Goal: Information Seeking & Learning: Learn about a topic

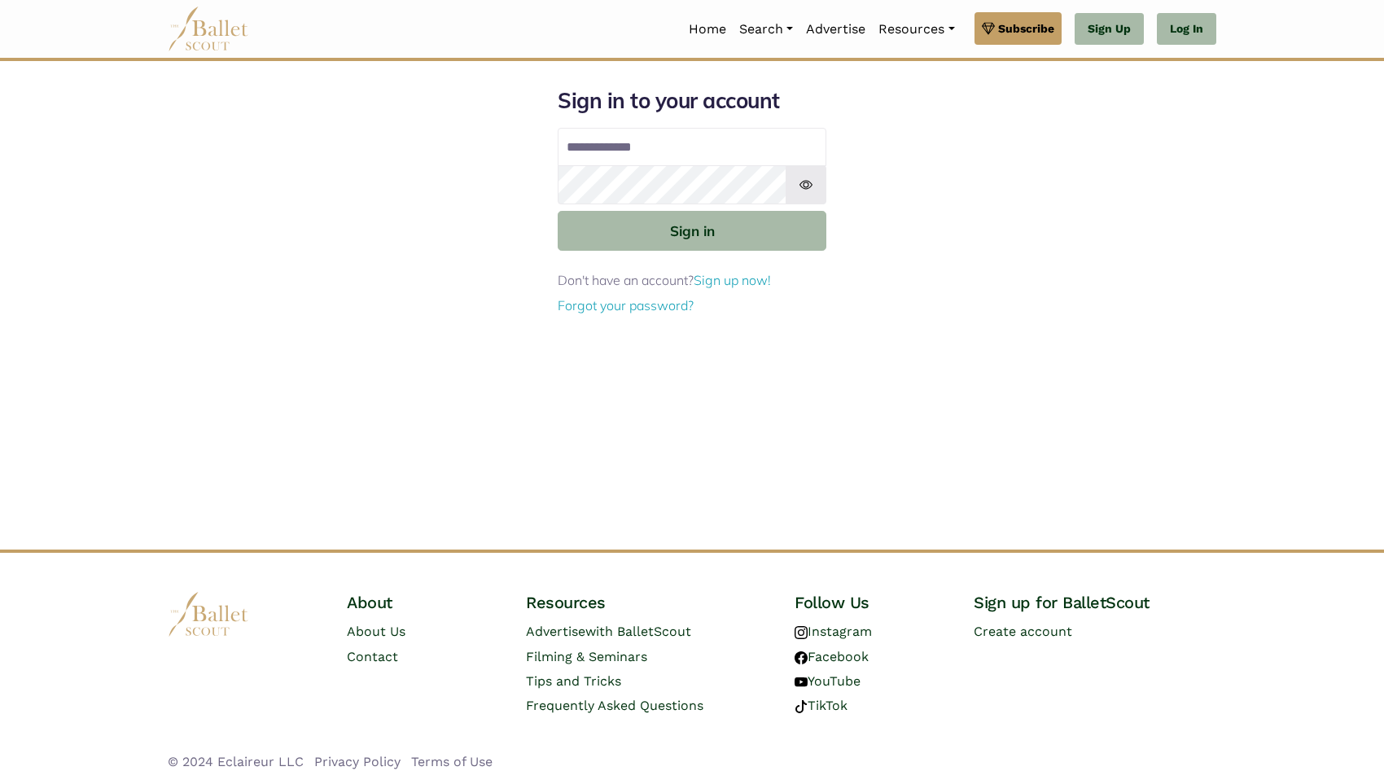
type input "**********"
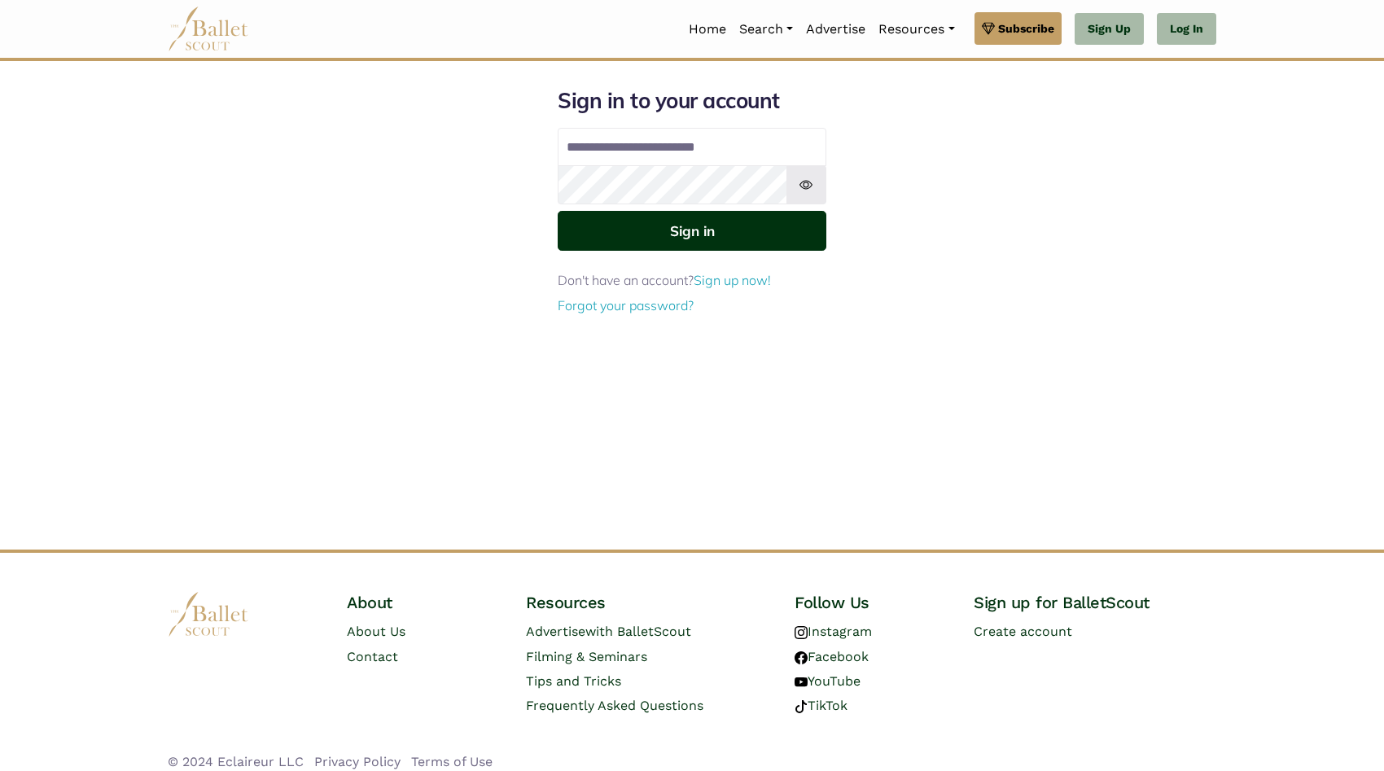
click at [703, 243] on button "Sign in" at bounding box center [692, 231] width 269 height 40
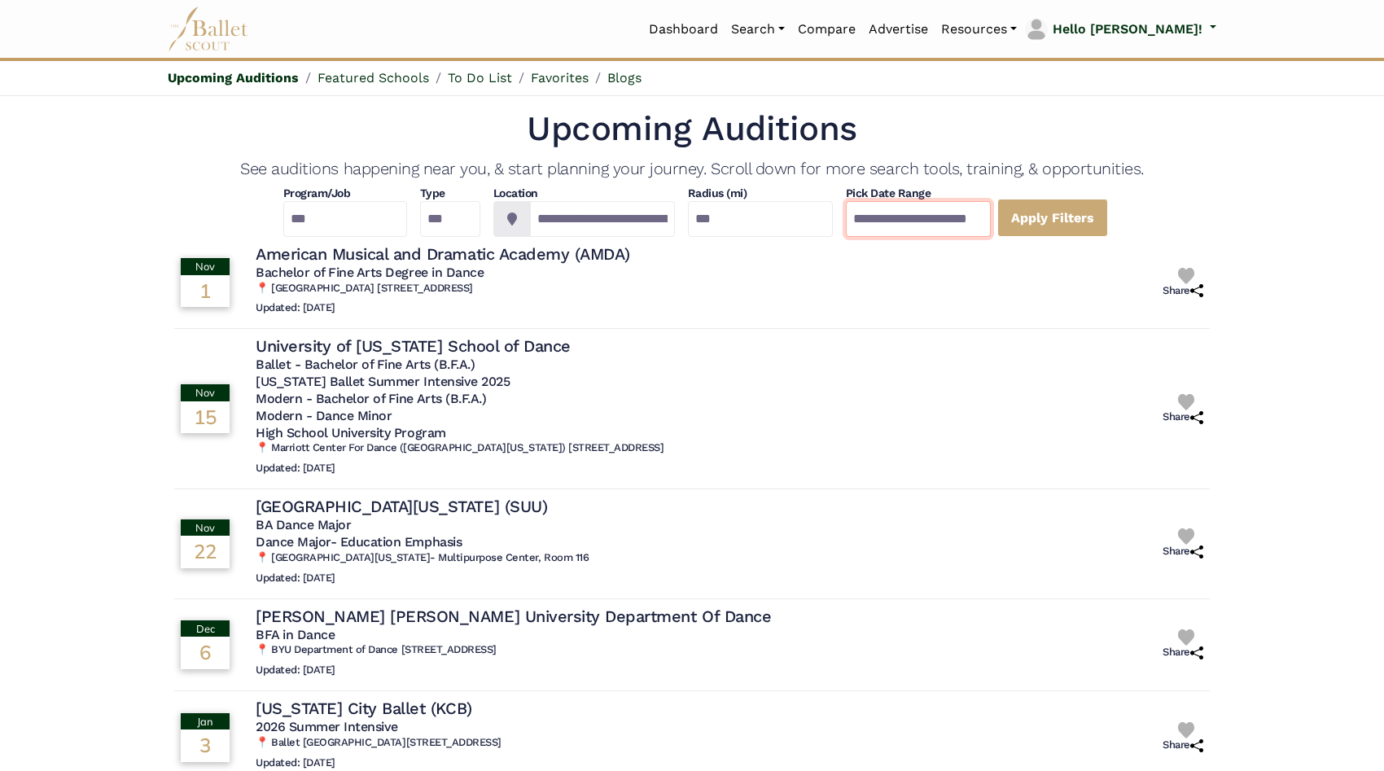
click at [991, 209] on input "**********" at bounding box center [918, 219] width 145 height 36
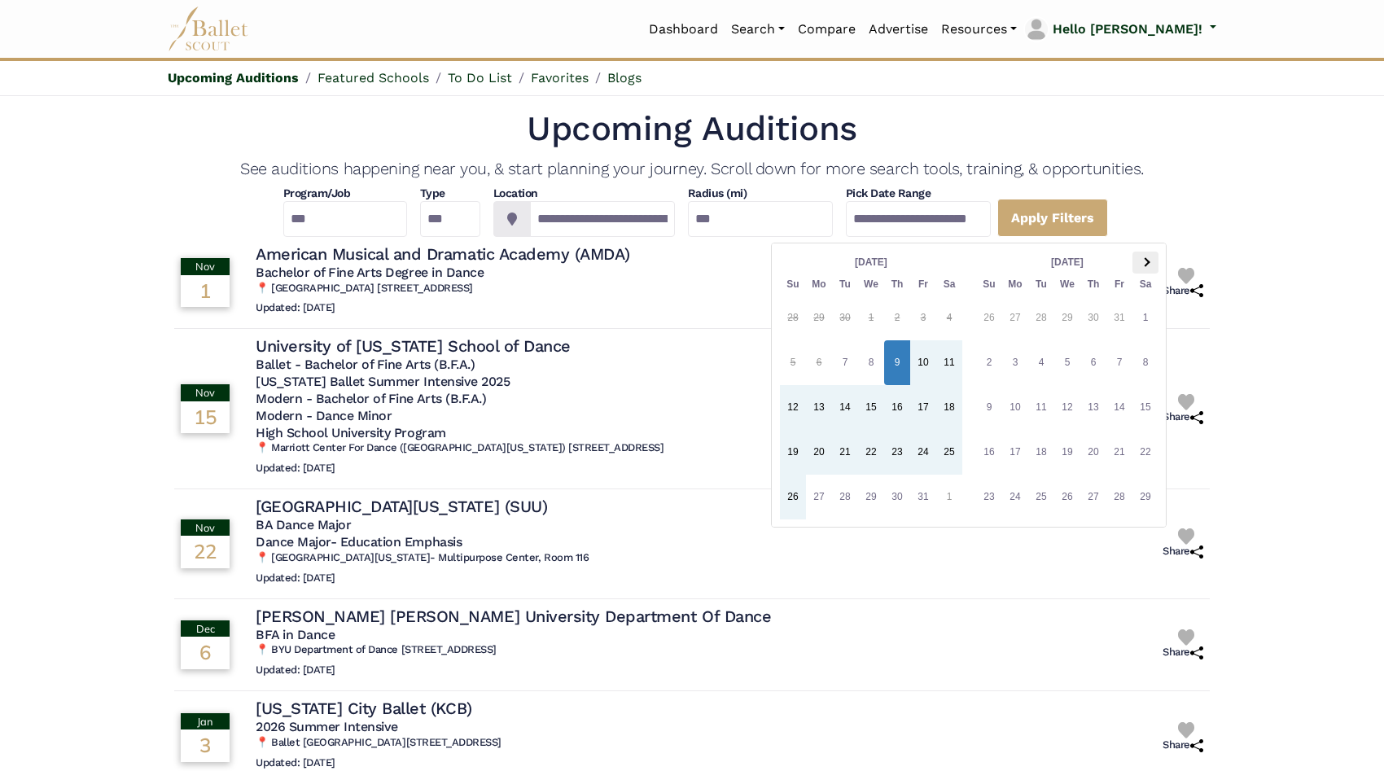
click at [1139, 257] on th at bounding box center [1145, 263] width 26 height 22
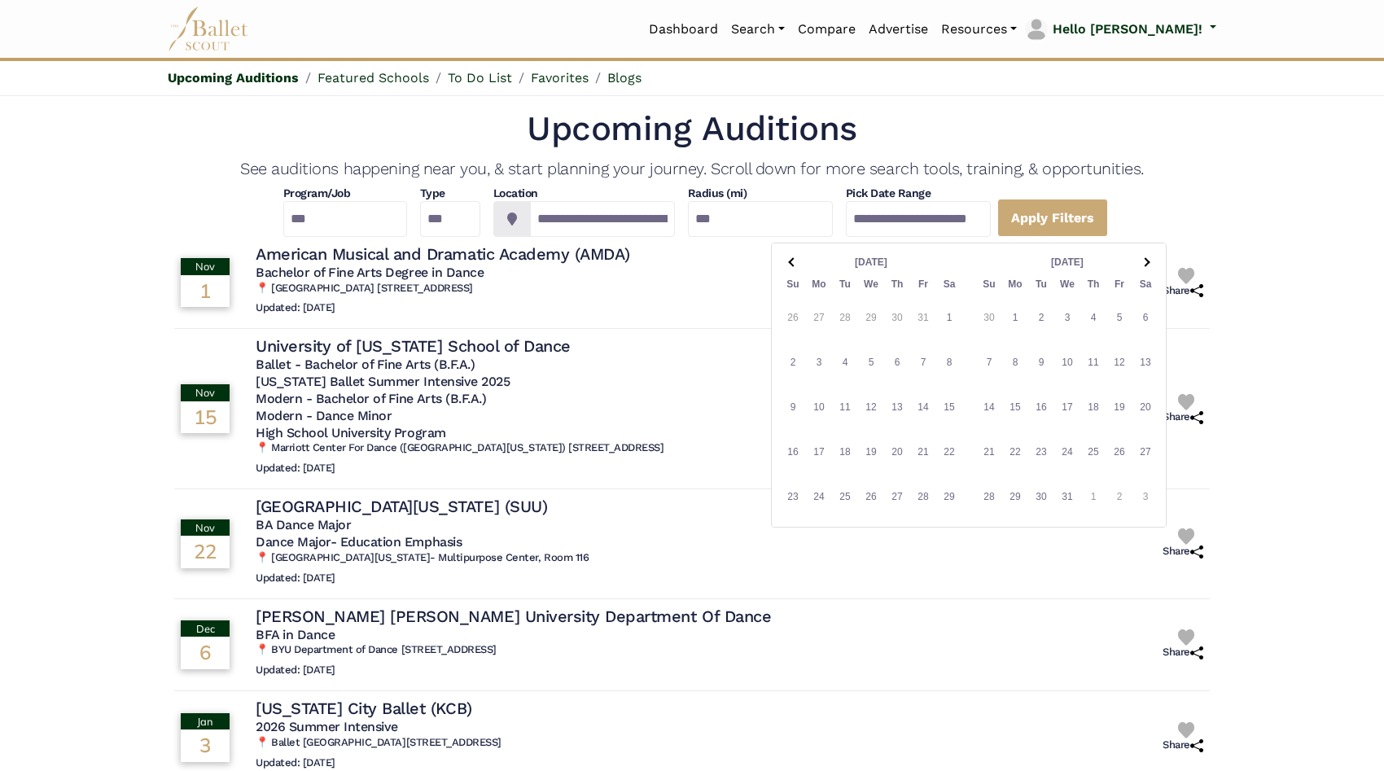
click at [1139, 257] on th at bounding box center [1145, 263] width 26 height 22
type input "**********"
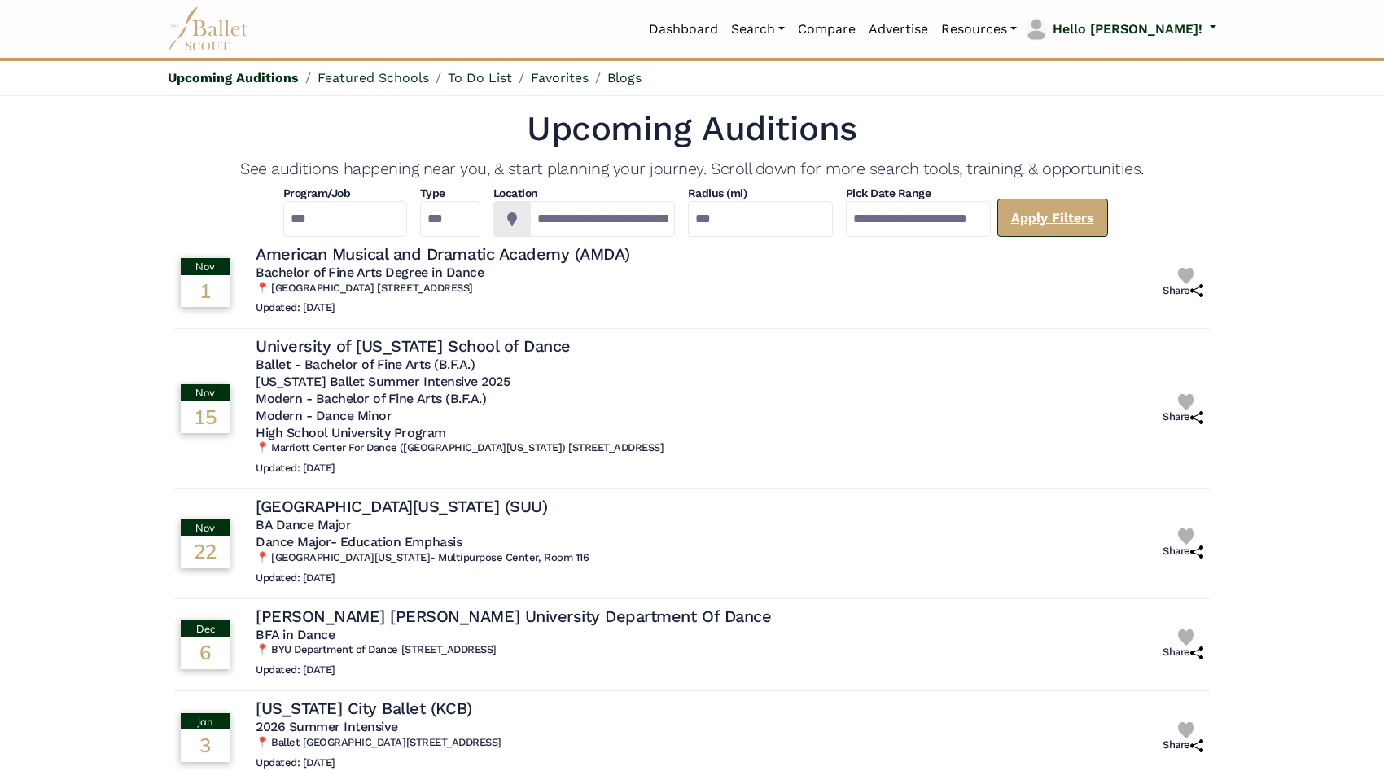
click at [1108, 222] on link "Apply Filters" at bounding box center [1052, 218] width 111 height 38
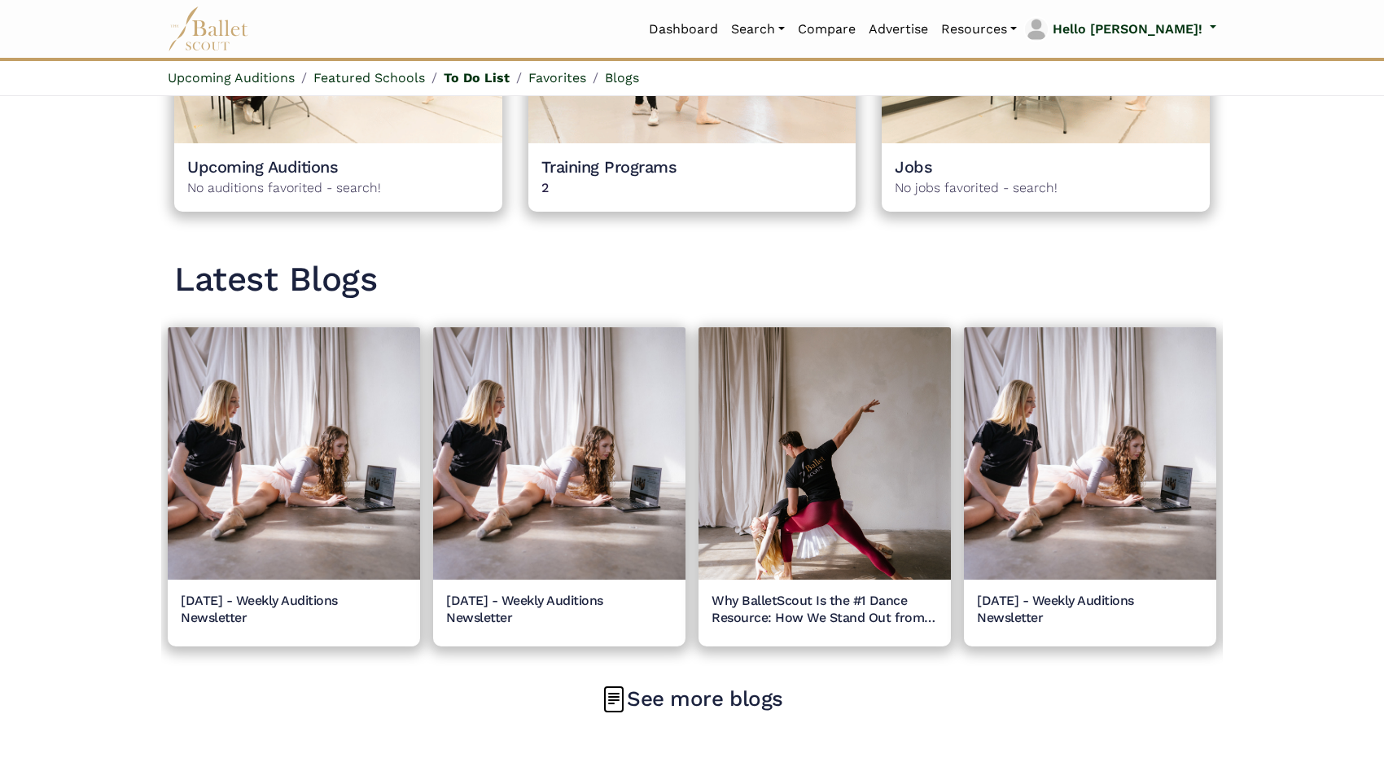
scroll to position [1404, 0]
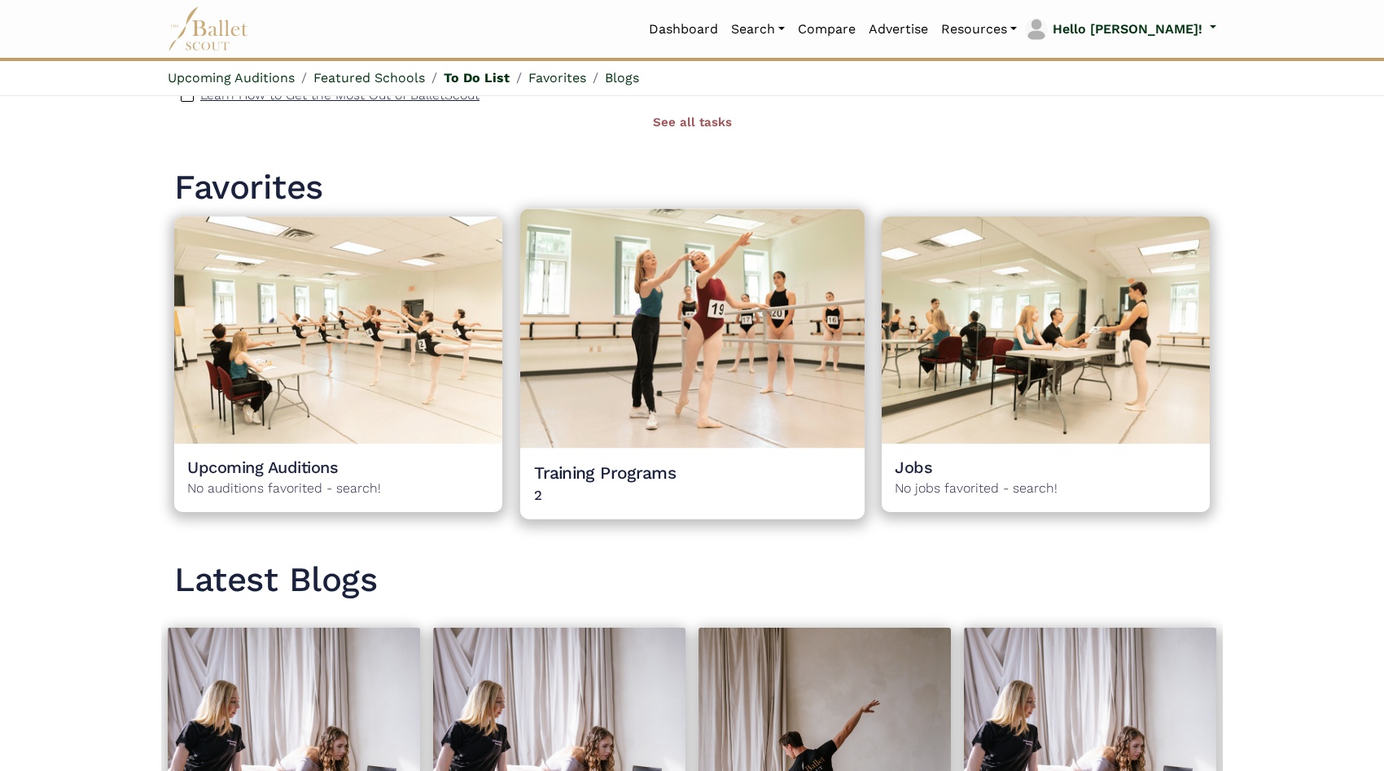
click at [588, 472] on h4 "Training Programs" at bounding box center [691, 473] width 317 height 22
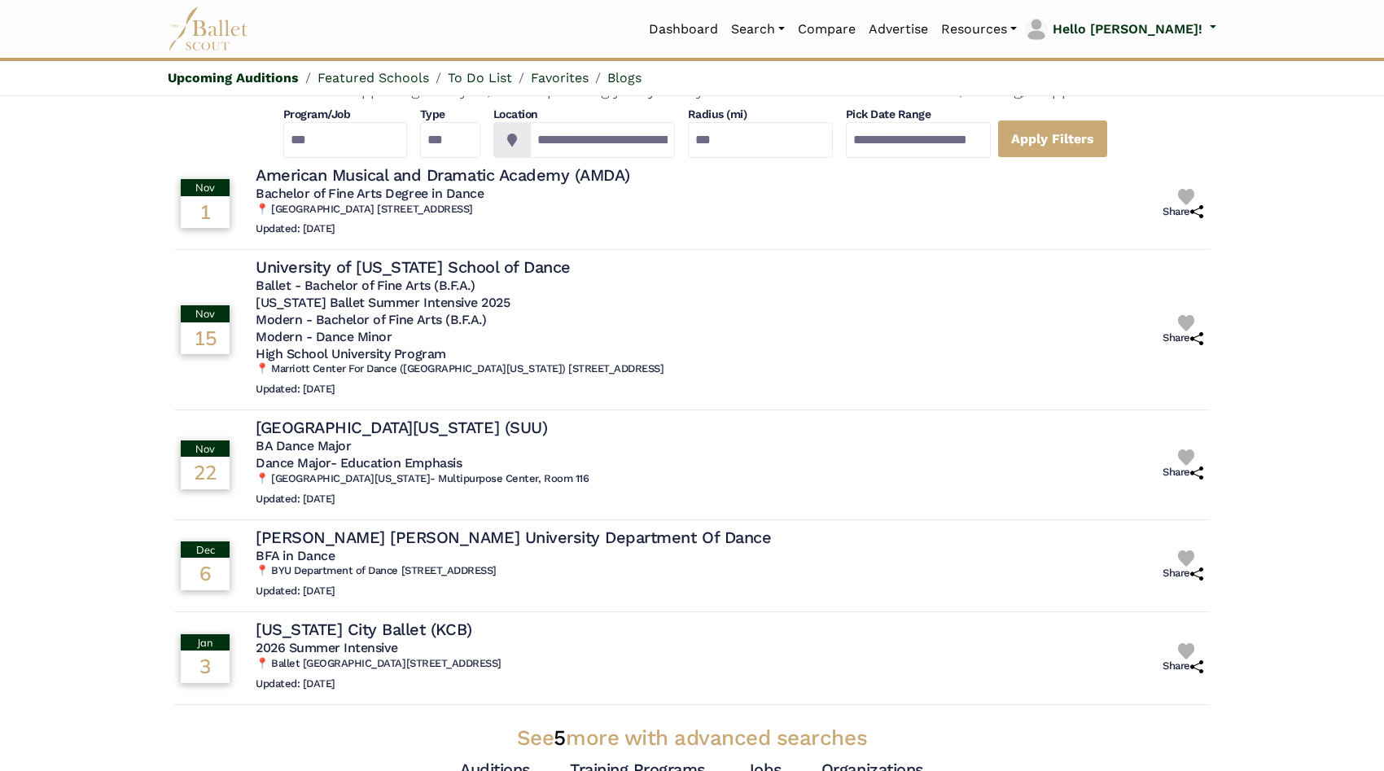
scroll to position [0, 0]
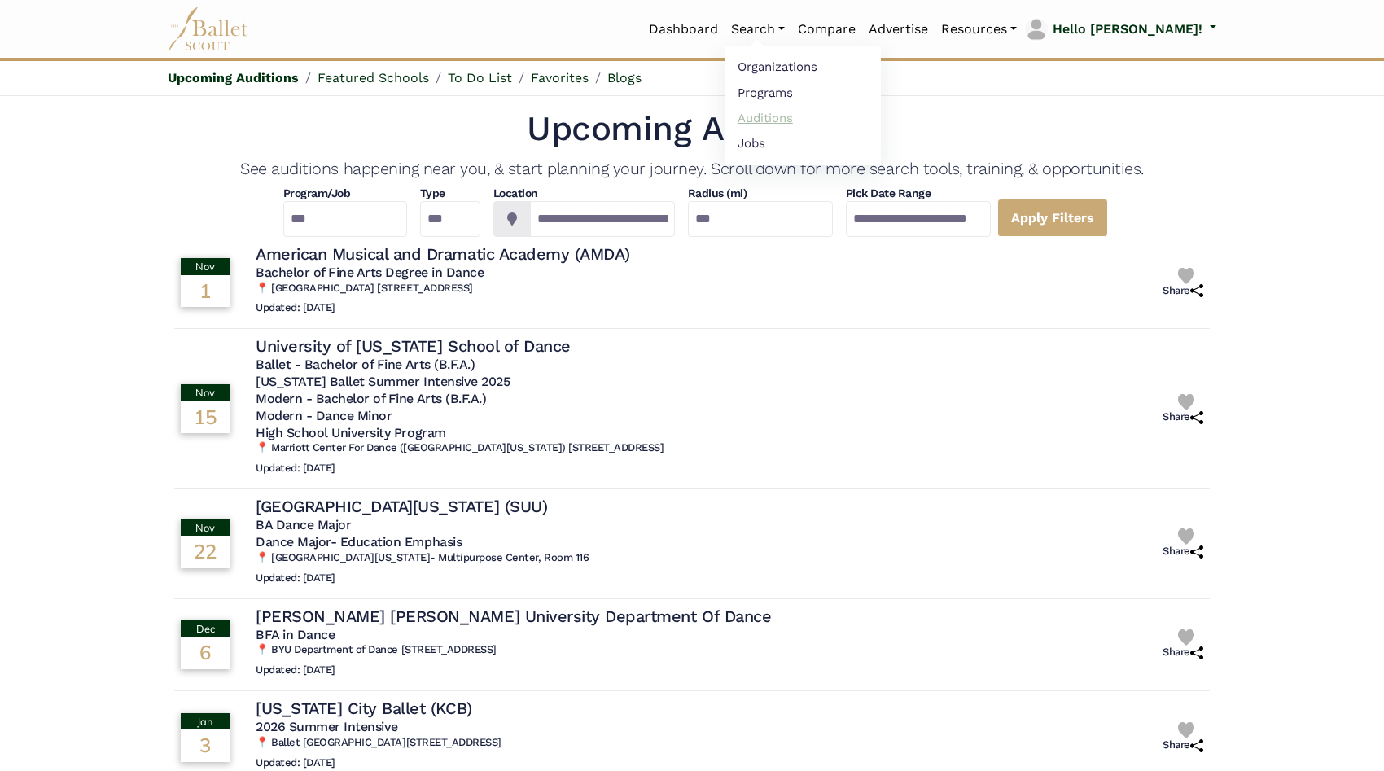
click at [810, 123] on link "Auditions" at bounding box center [803, 117] width 156 height 25
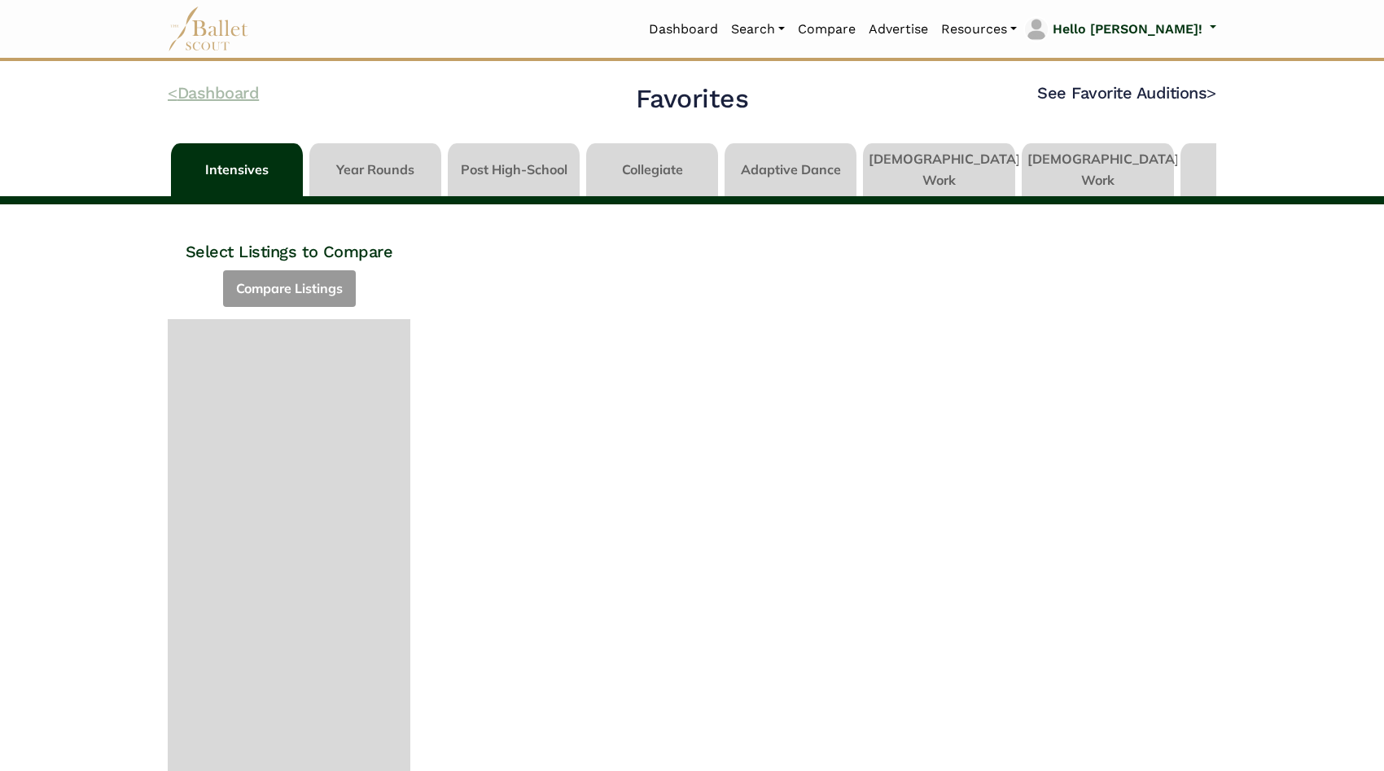
click at [226, 95] on link "< Dashboard" at bounding box center [213, 93] width 91 height 20
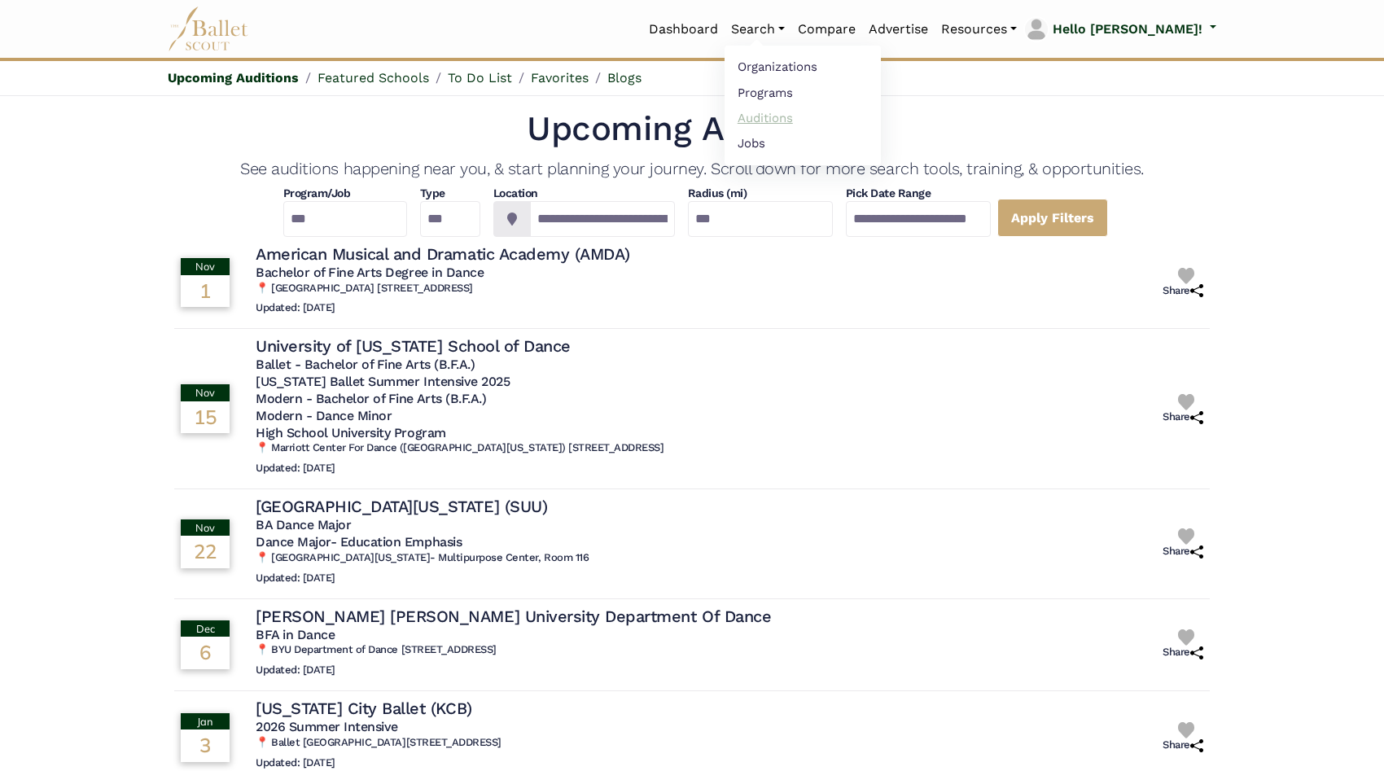
click at [820, 122] on link "Auditions" at bounding box center [803, 117] width 156 height 25
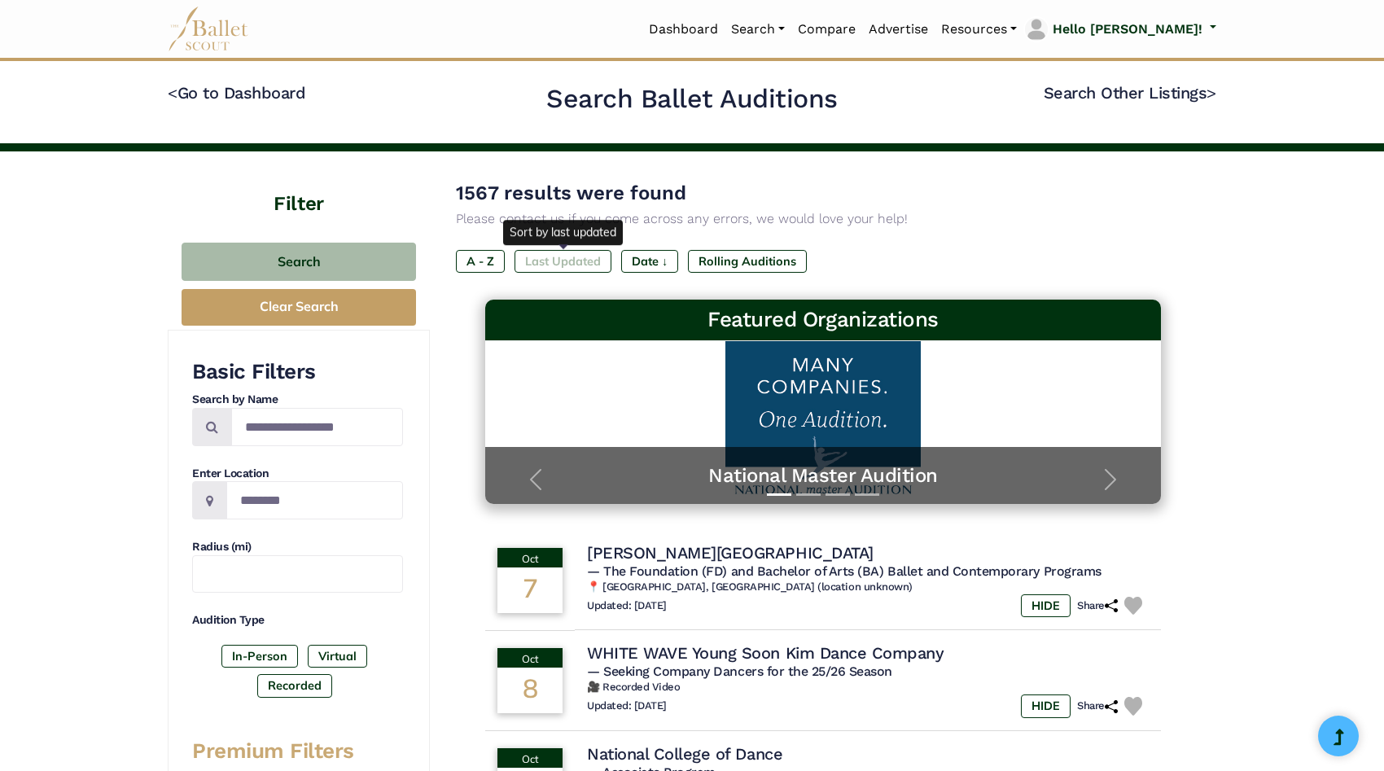
click at [543, 254] on label "Last Updated" at bounding box center [563, 261] width 97 height 23
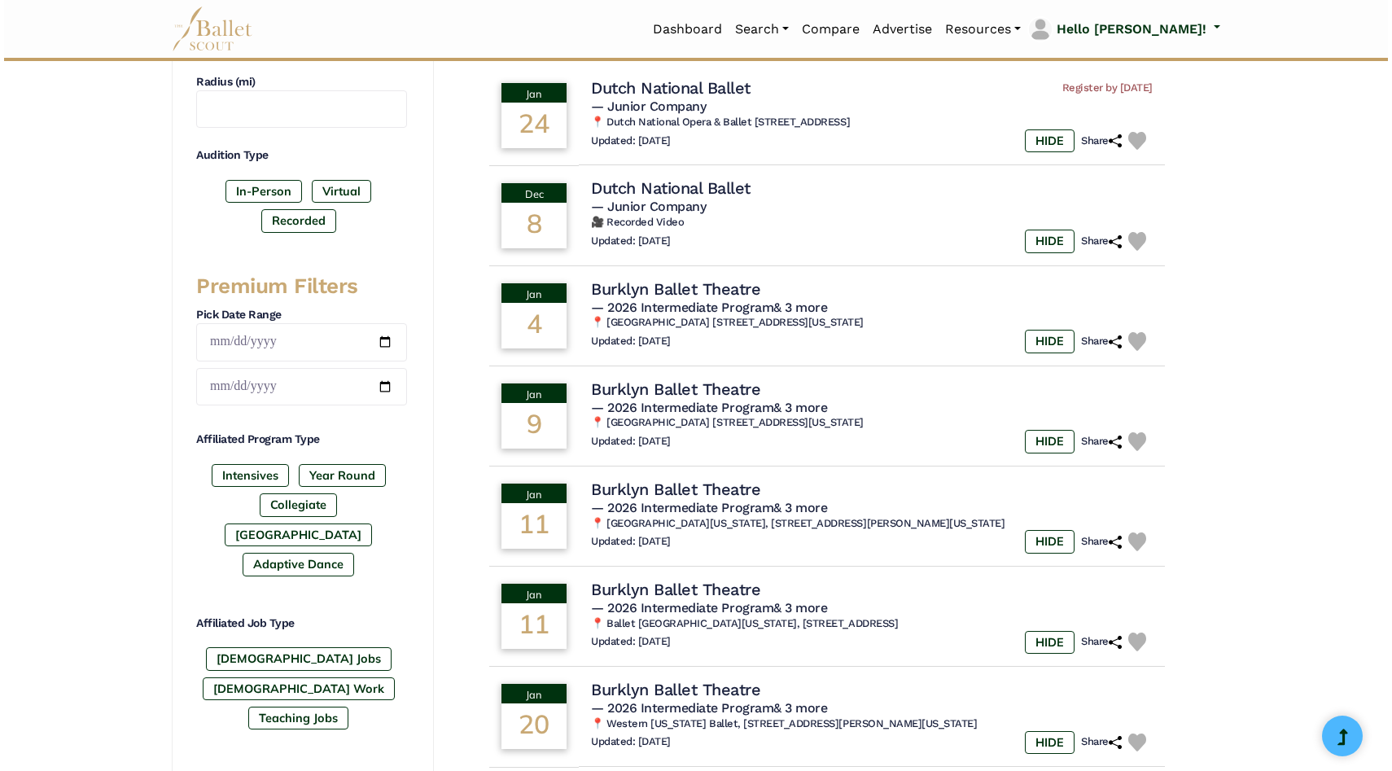
scroll to position [359, 0]
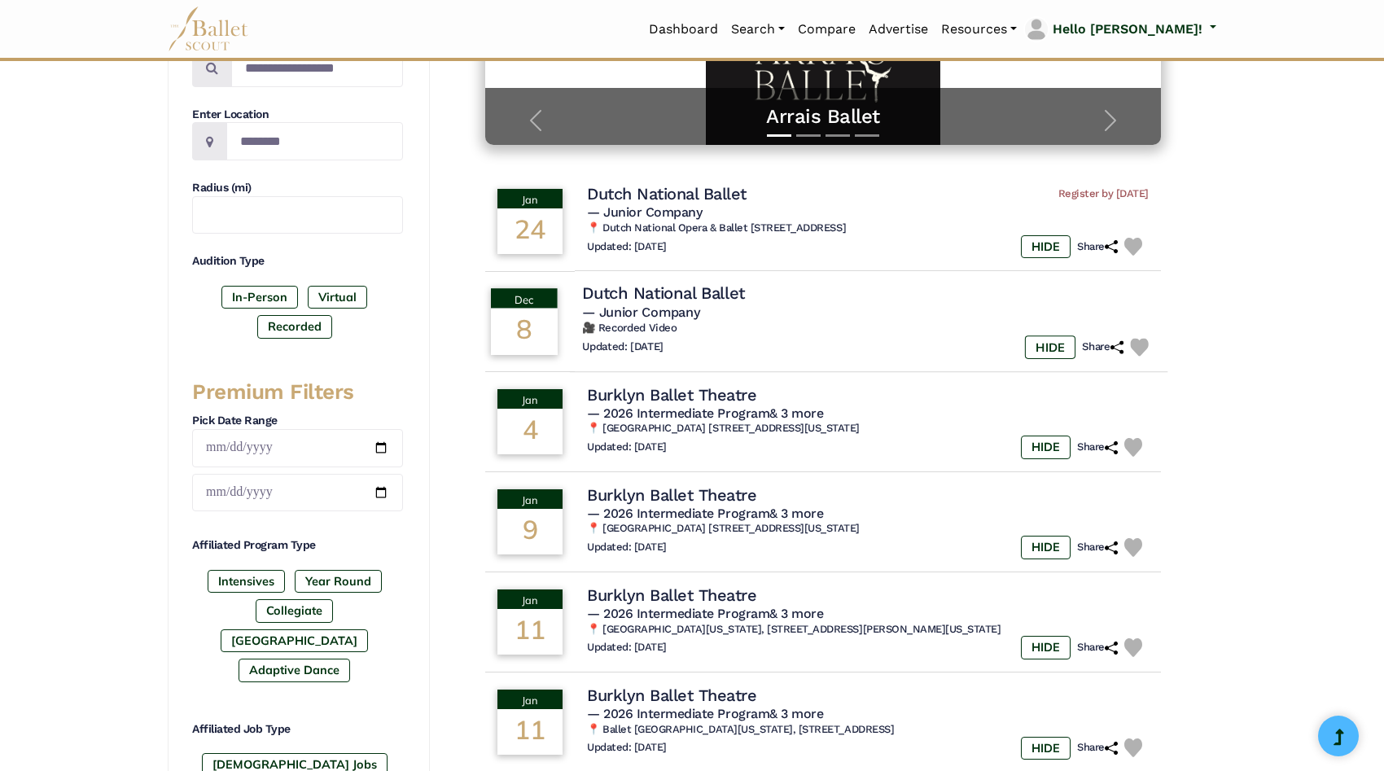
click at [665, 285] on h4 "Dutch National Ballet" at bounding box center [663, 293] width 163 height 22
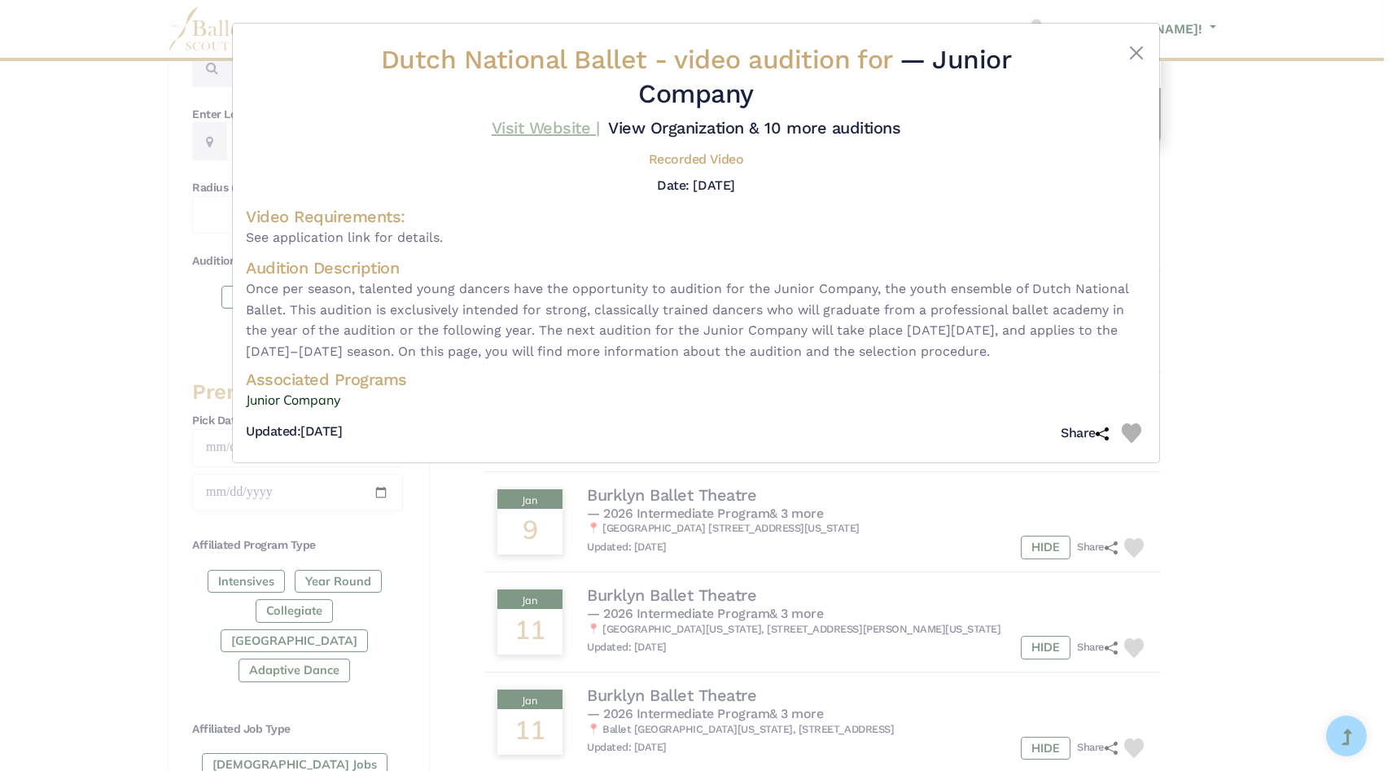
click at [546, 128] on link "Visit Website |" at bounding box center [546, 128] width 108 height 20
click at [843, 129] on link "View Organization & 10 more auditions" at bounding box center [754, 128] width 292 height 20
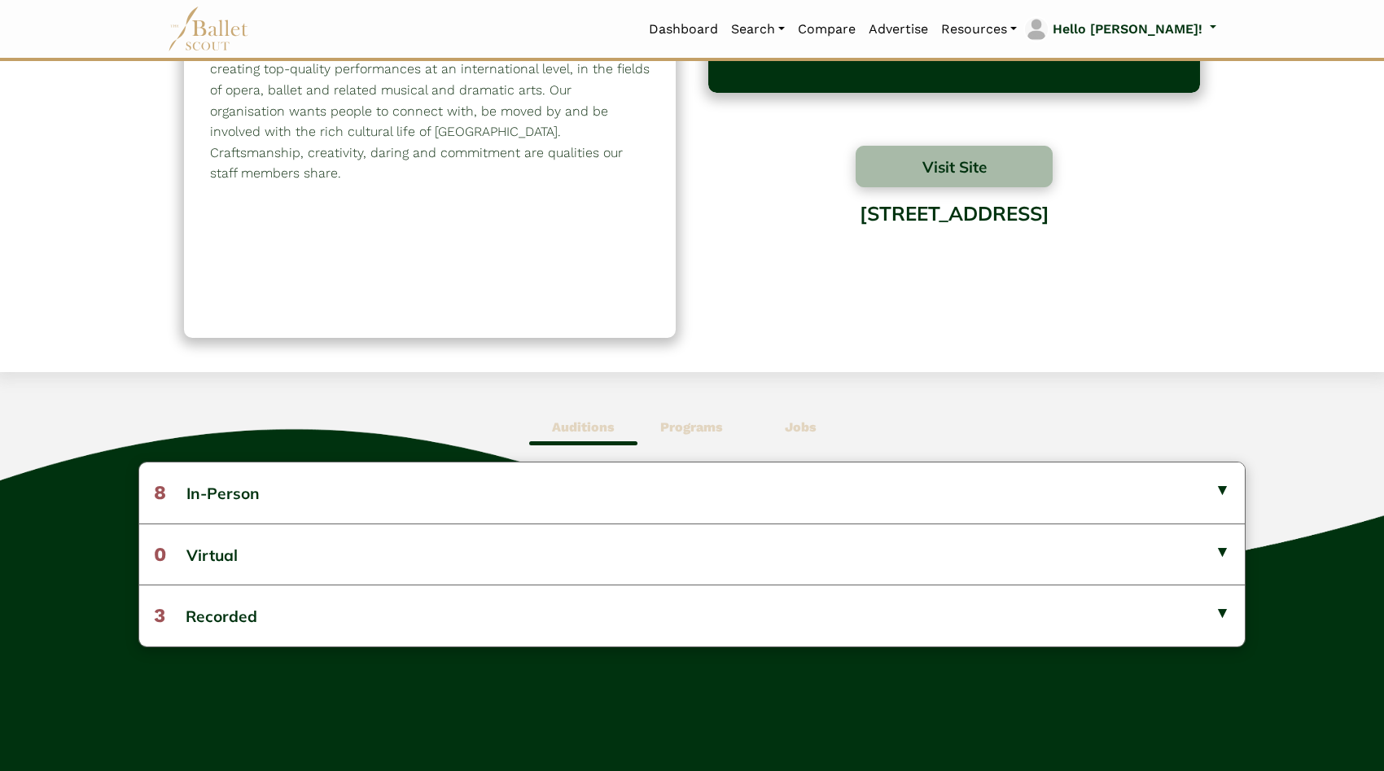
scroll to position [241, 0]
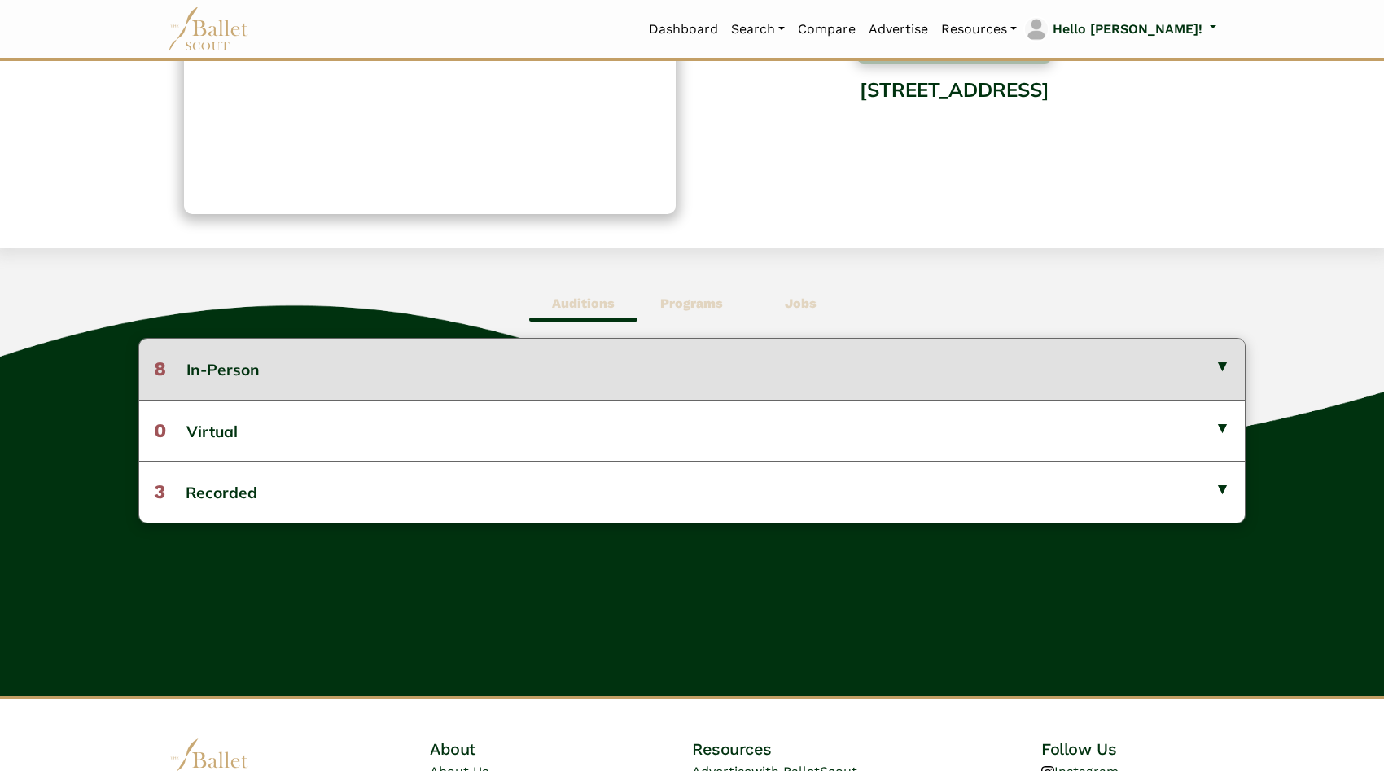
click at [659, 366] on button "8 In-Person" at bounding box center [692, 369] width 1106 height 60
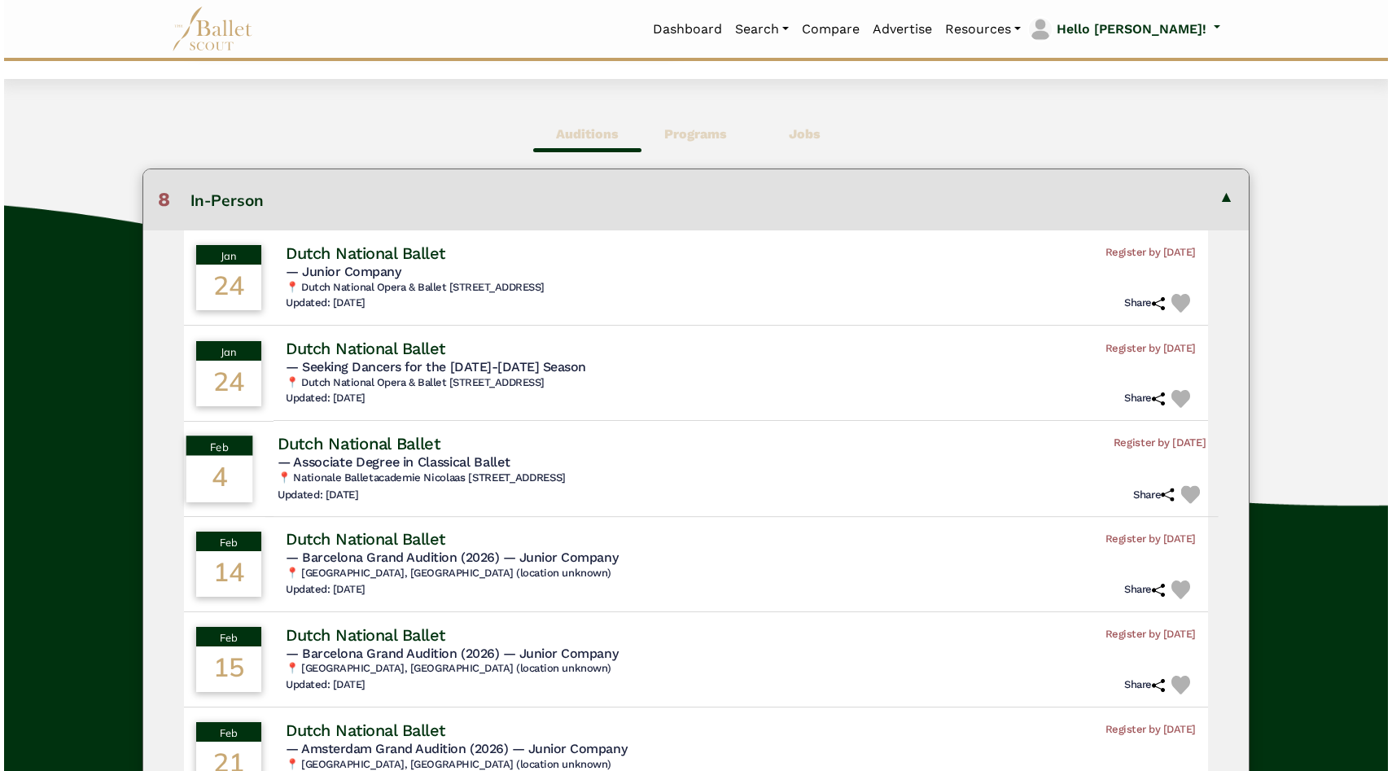
scroll to position [396, 0]
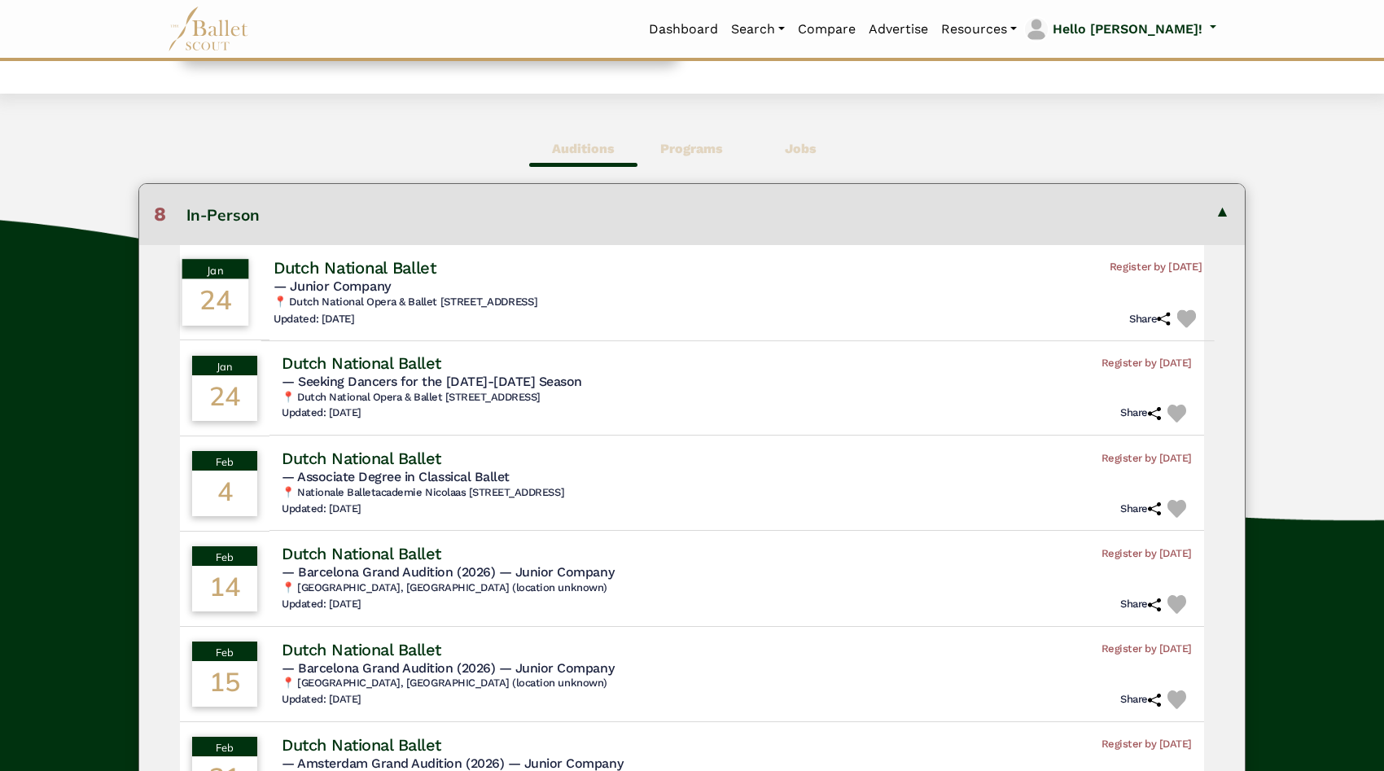
click at [351, 261] on h4 "Dutch National Ballet" at bounding box center [355, 267] width 163 height 22
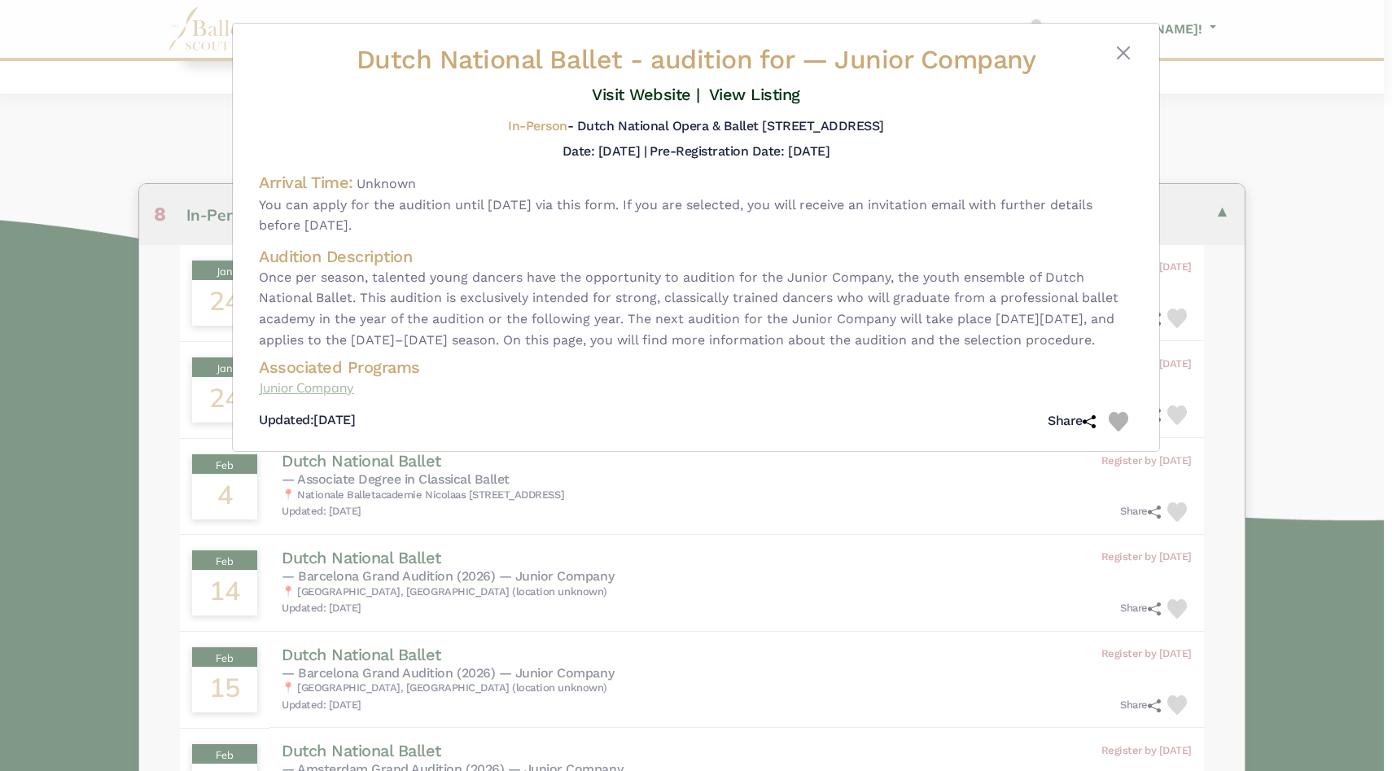
click at [327, 399] on link "Junior Company" at bounding box center [696, 388] width 874 height 21
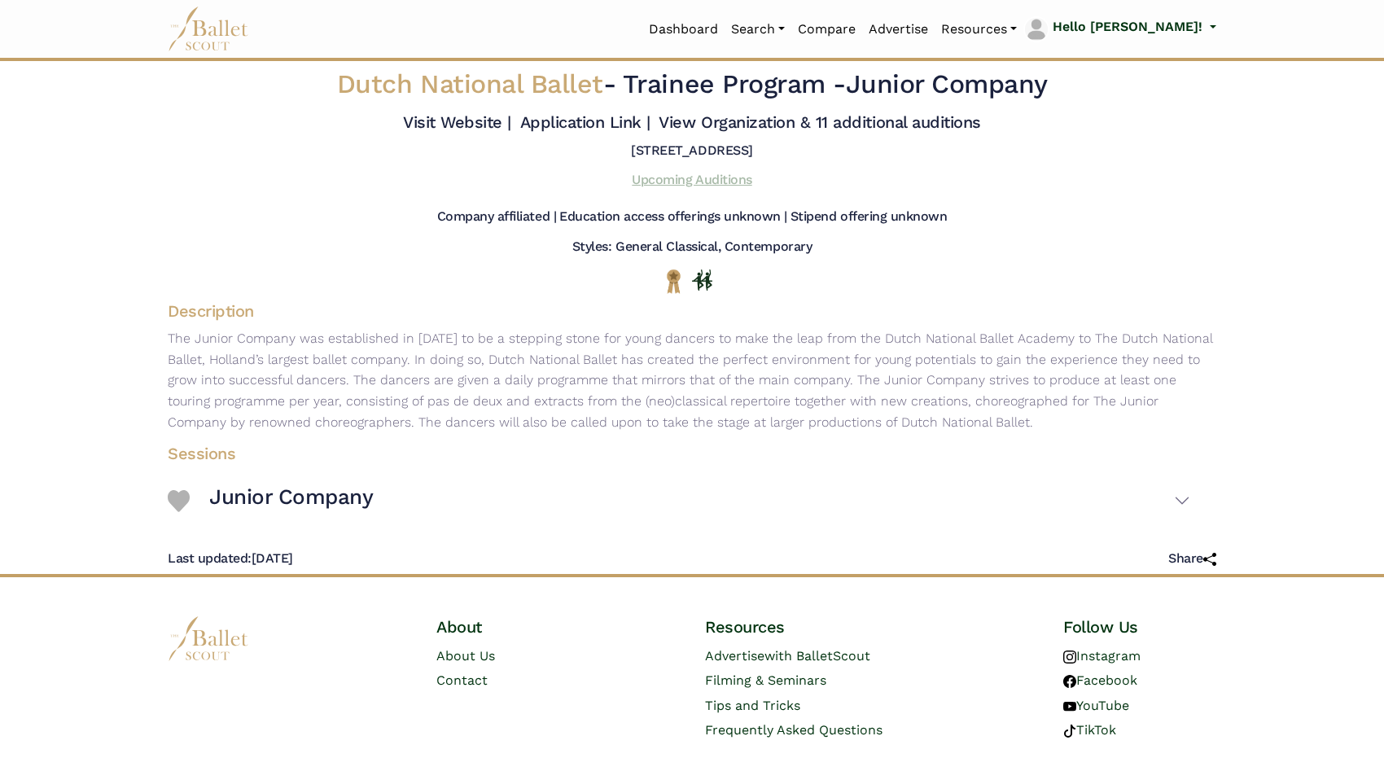
click at [685, 184] on link "Upcoming Auditions" at bounding box center [692, 179] width 120 height 15
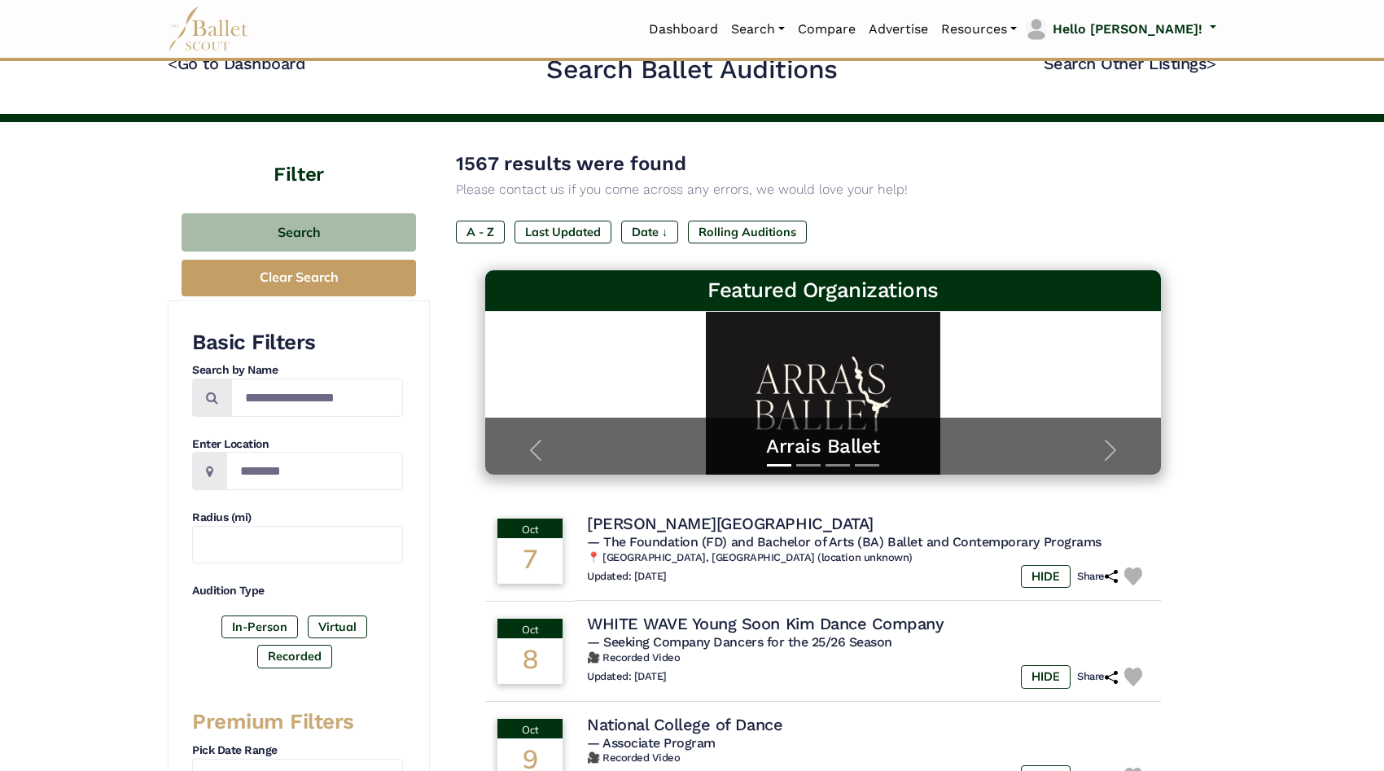
scroll to position [15, 0]
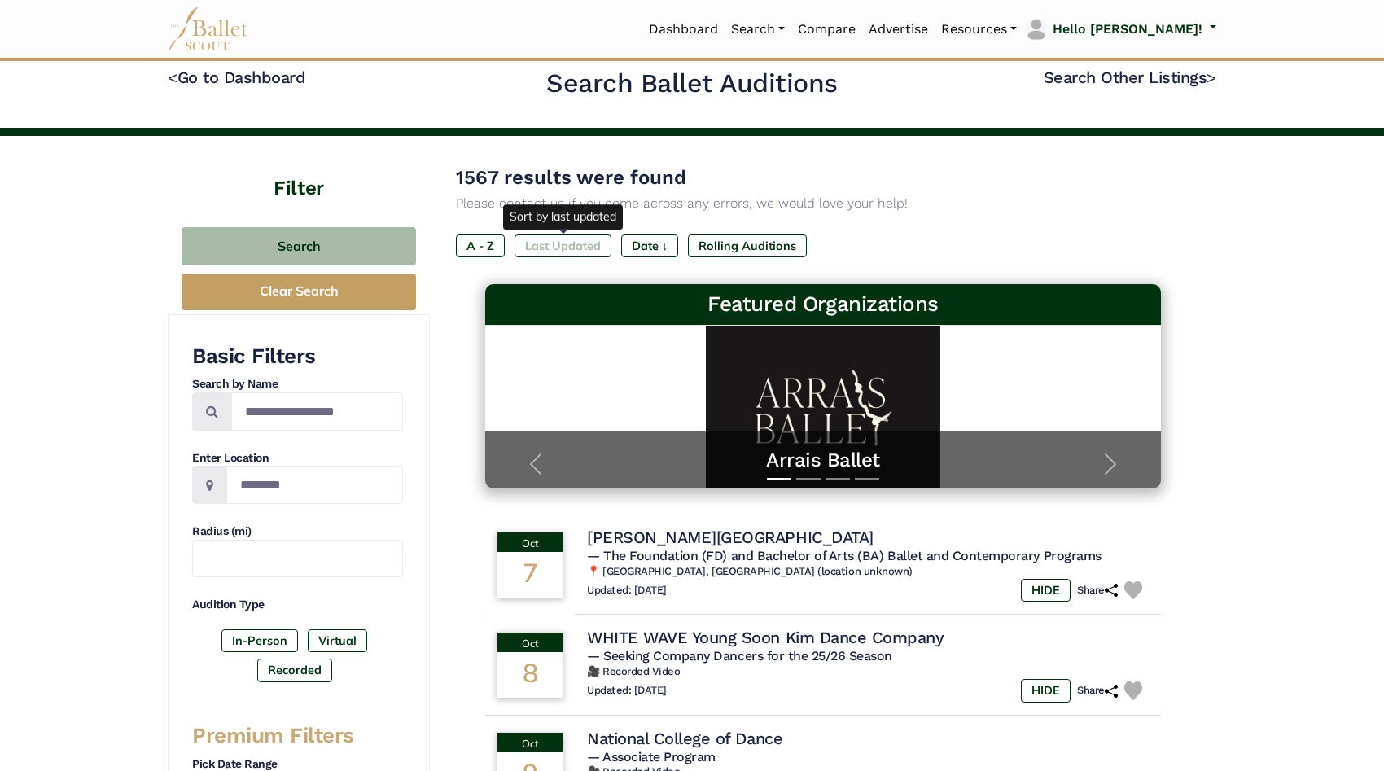
click at [597, 249] on label "Last Updated" at bounding box center [563, 245] width 97 height 23
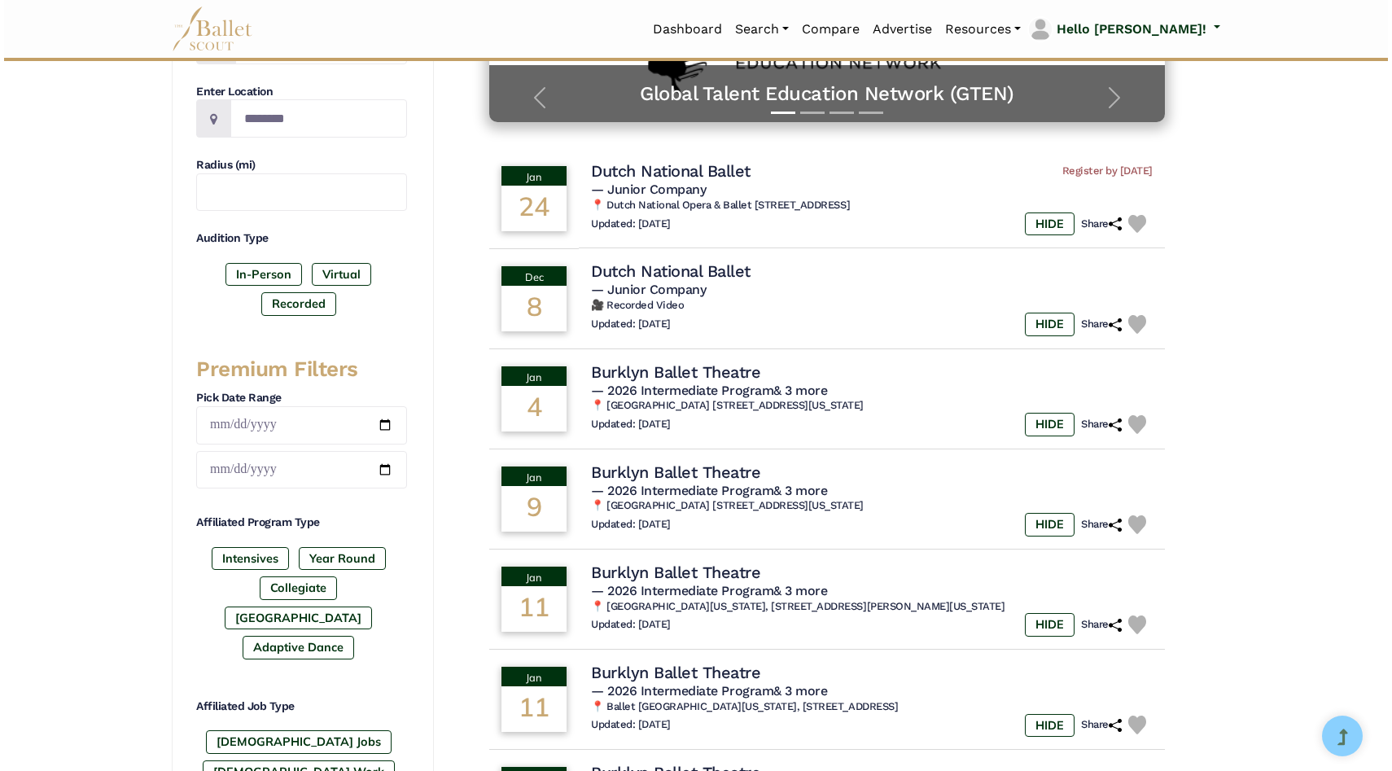
scroll to position [385, 0]
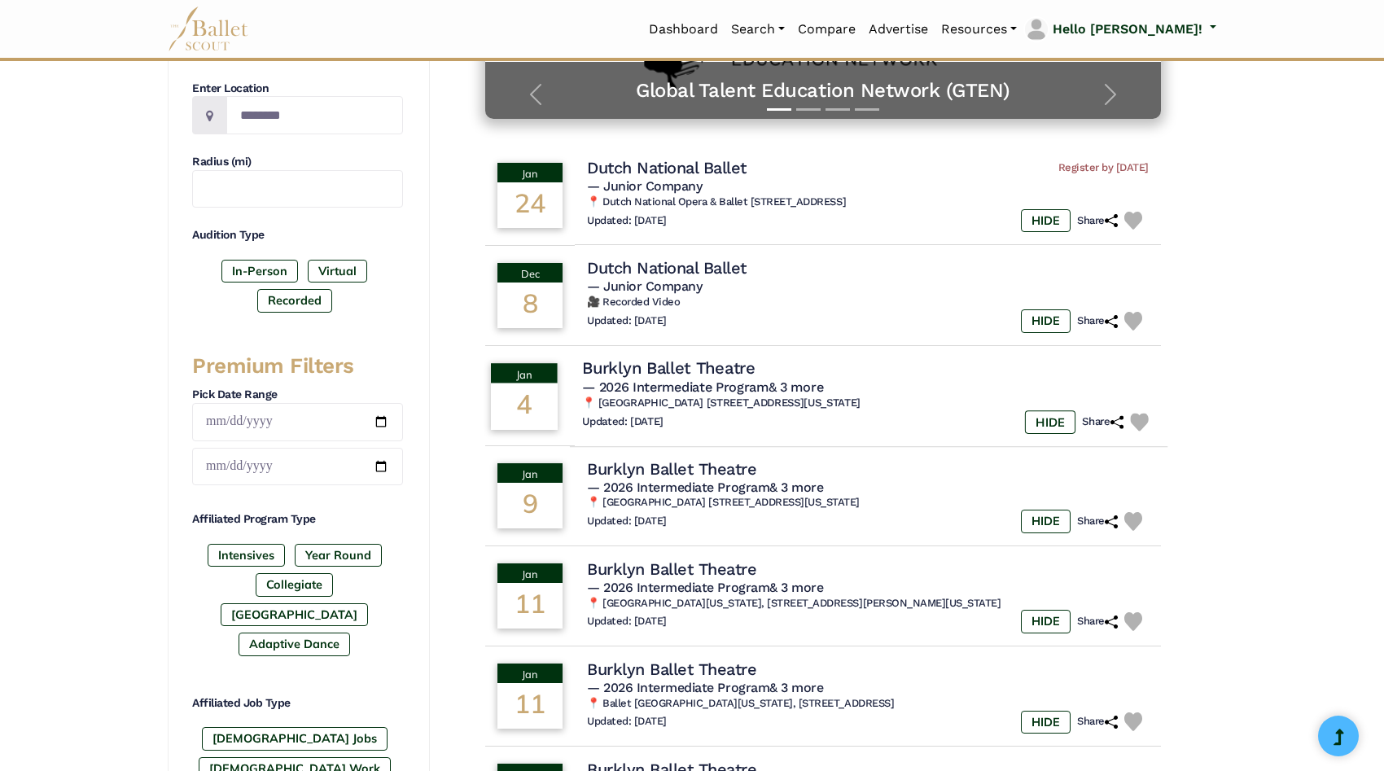
click at [700, 379] on h4 "Burklyn Ballet Theatre" at bounding box center [668, 368] width 173 height 22
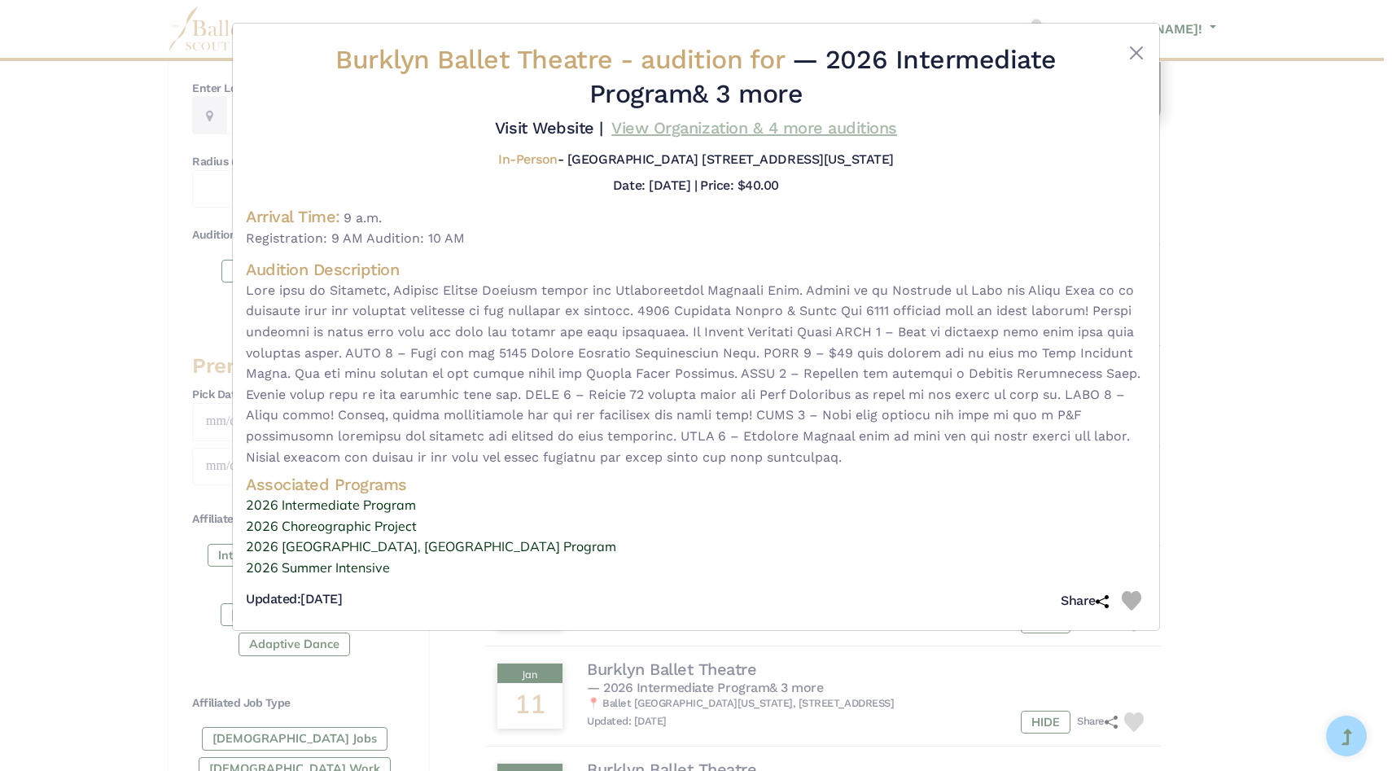
click at [767, 128] on link "View Organization & 4 more auditions" at bounding box center [754, 128] width 286 height 20
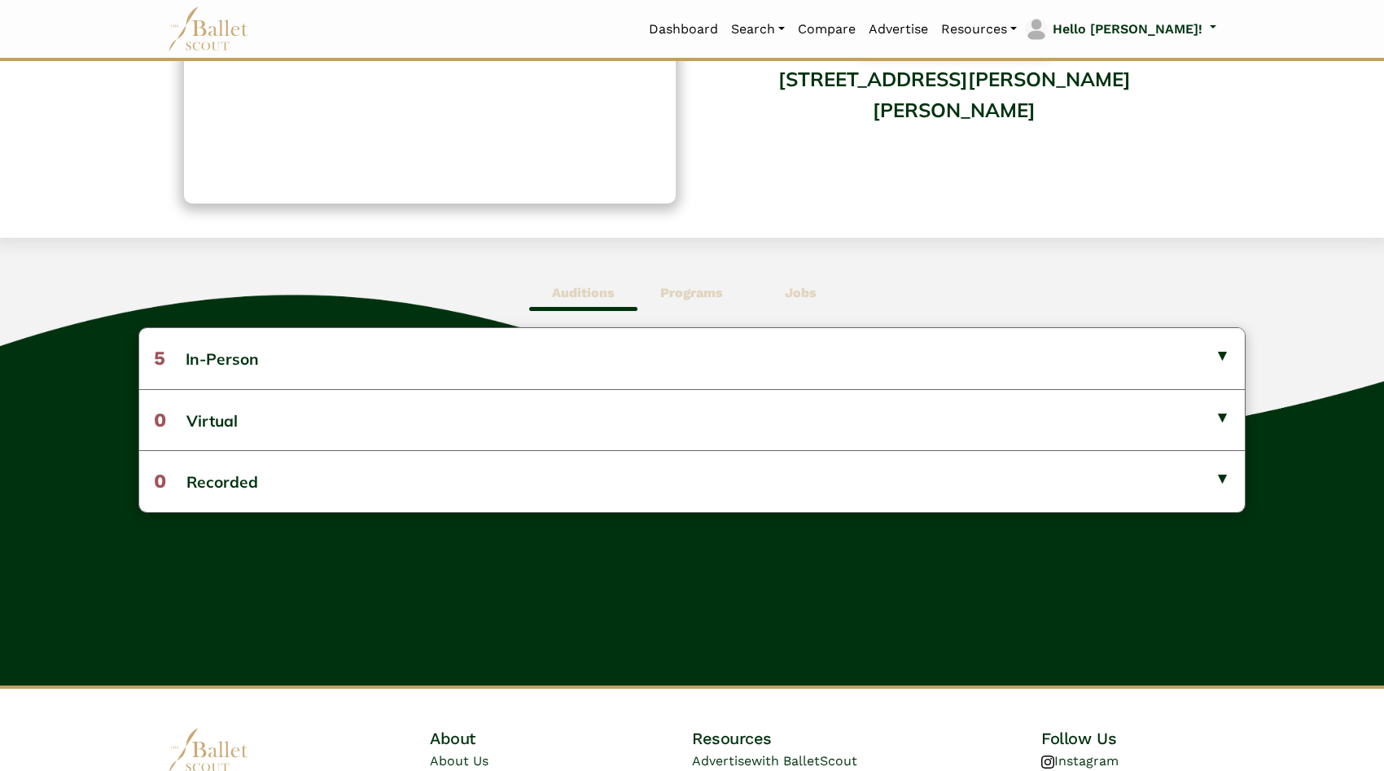
scroll to position [318, 0]
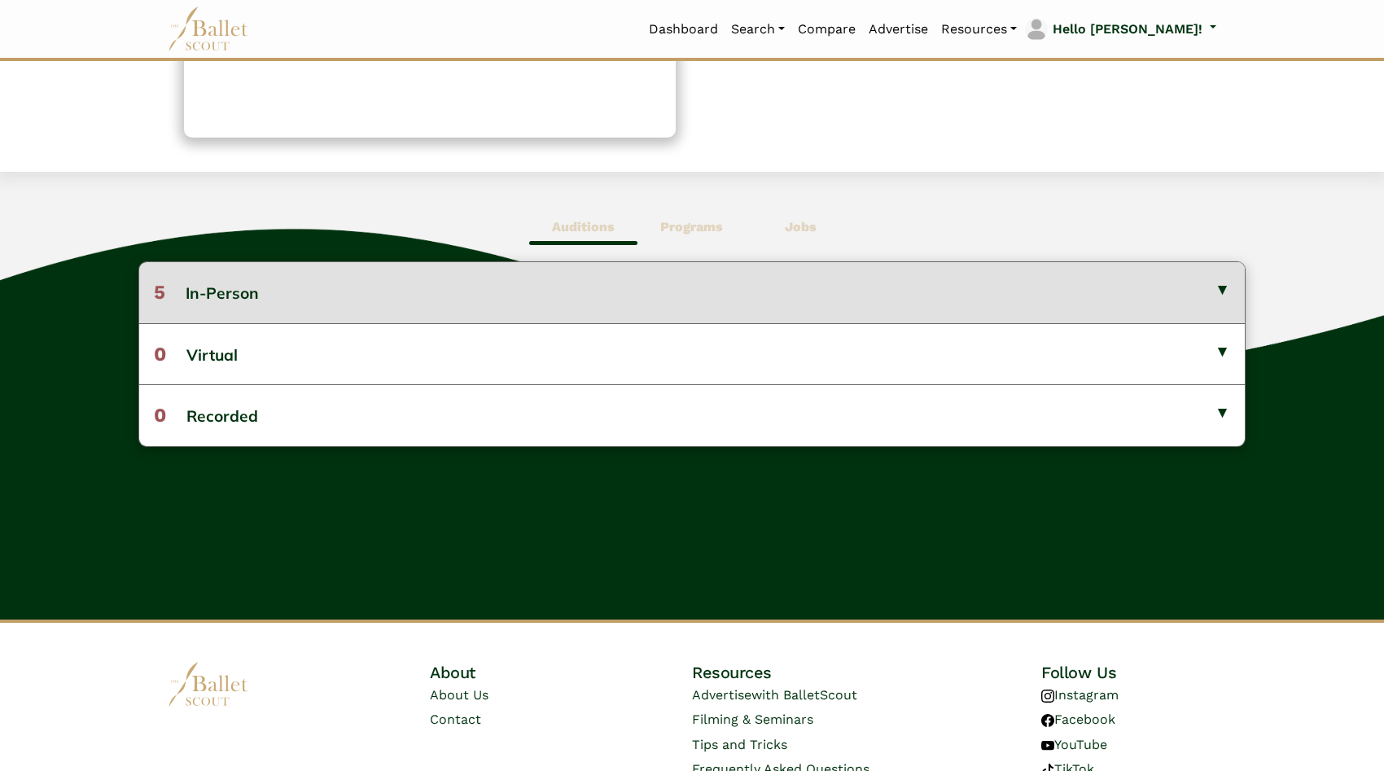
click at [598, 308] on button "5 In-Person" at bounding box center [692, 292] width 1106 height 60
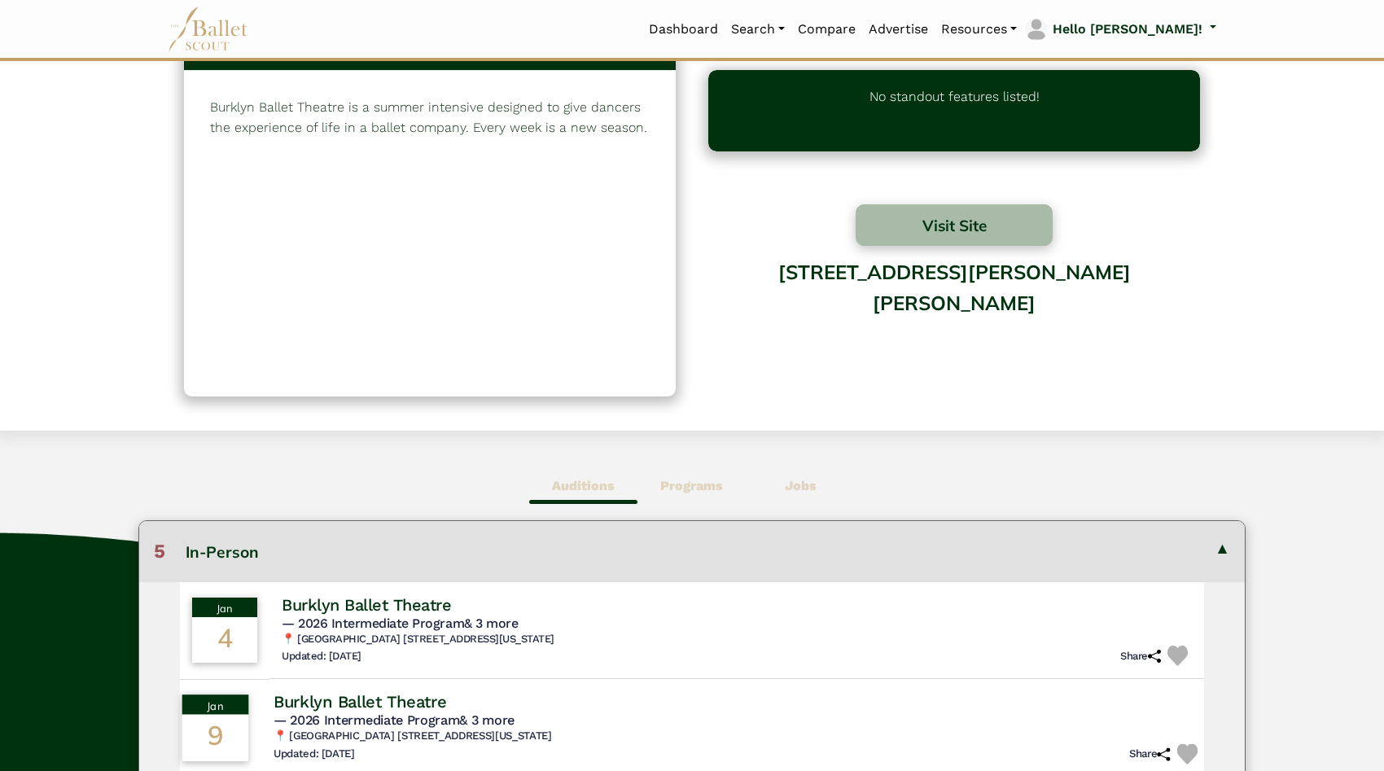
scroll to position [0, 0]
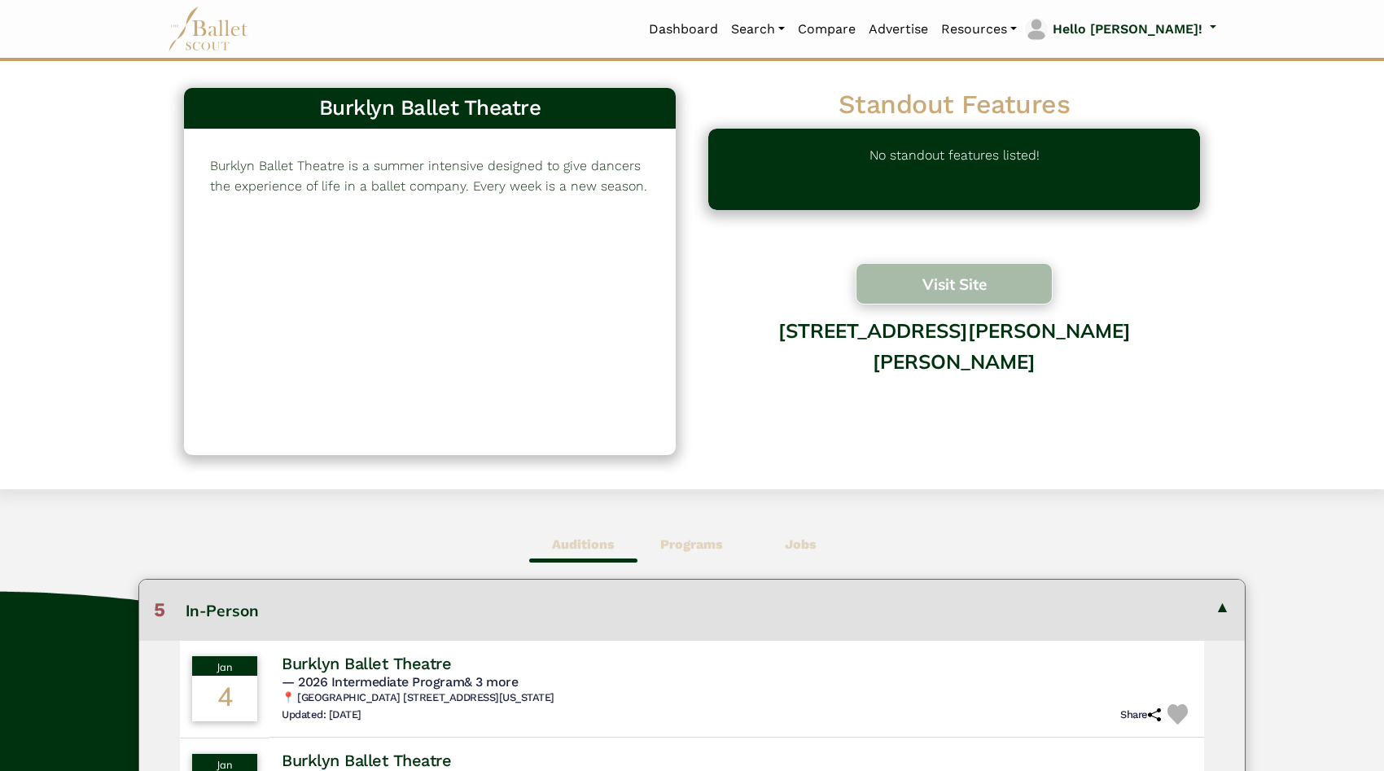
click at [900, 297] on button "Visit Site" at bounding box center [954, 284] width 197 height 42
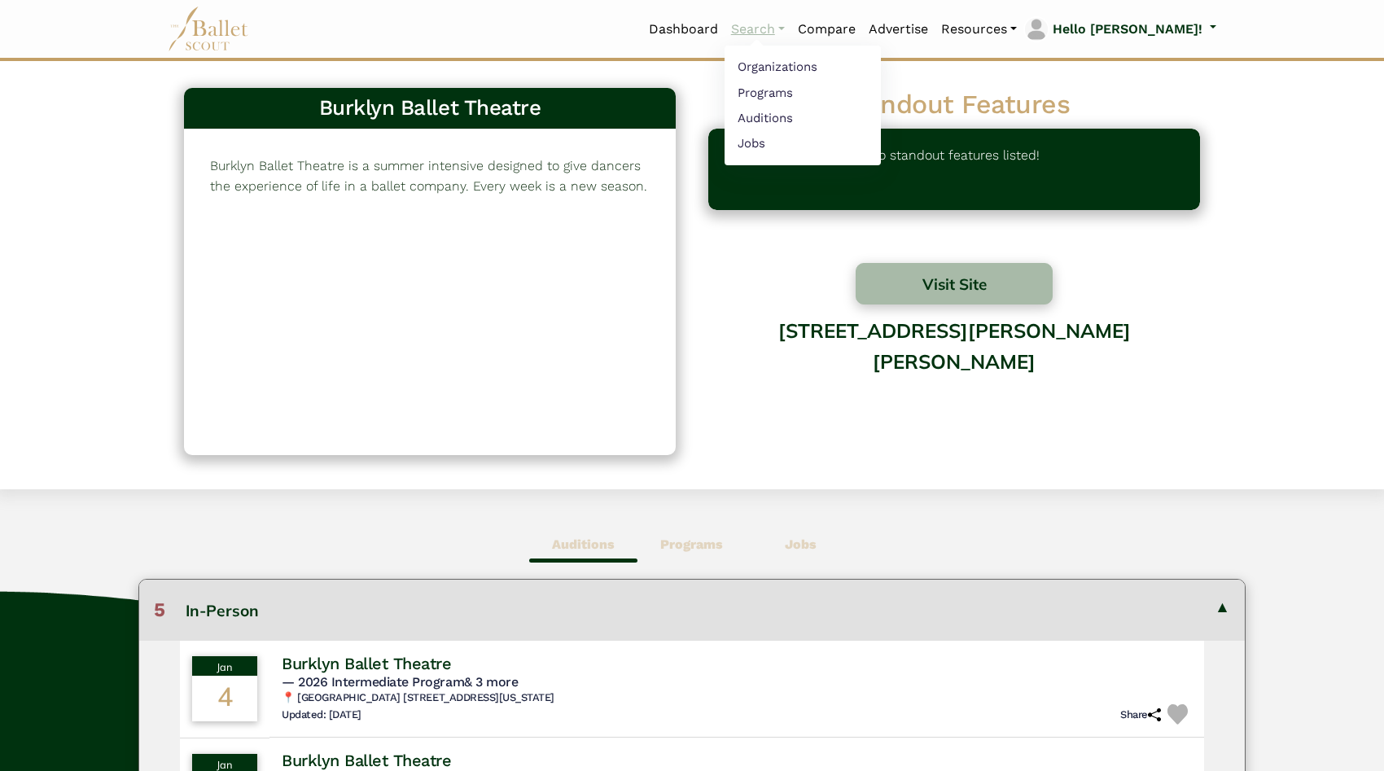
click at [791, 27] on link "Search" at bounding box center [758, 29] width 67 height 34
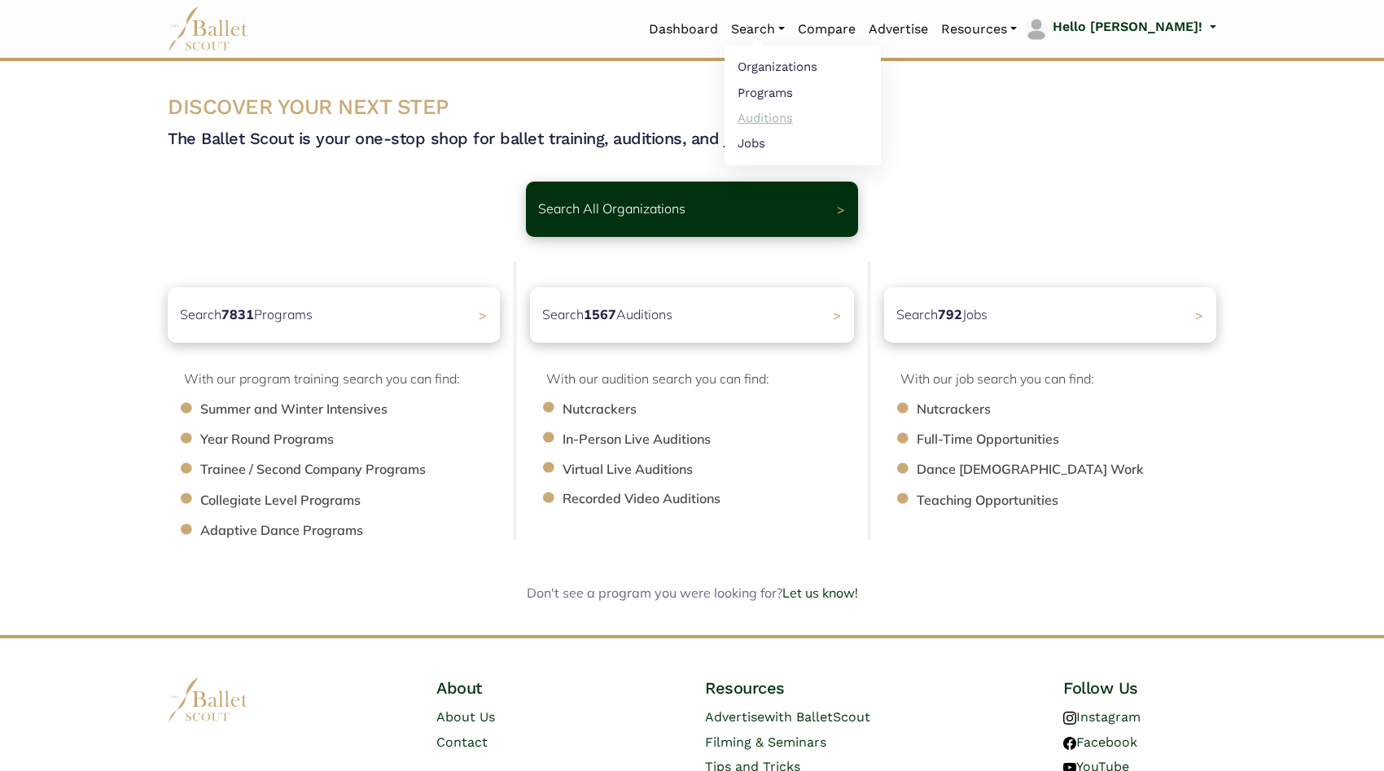
click at [834, 109] on link "Auditions" at bounding box center [803, 117] width 156 height 25
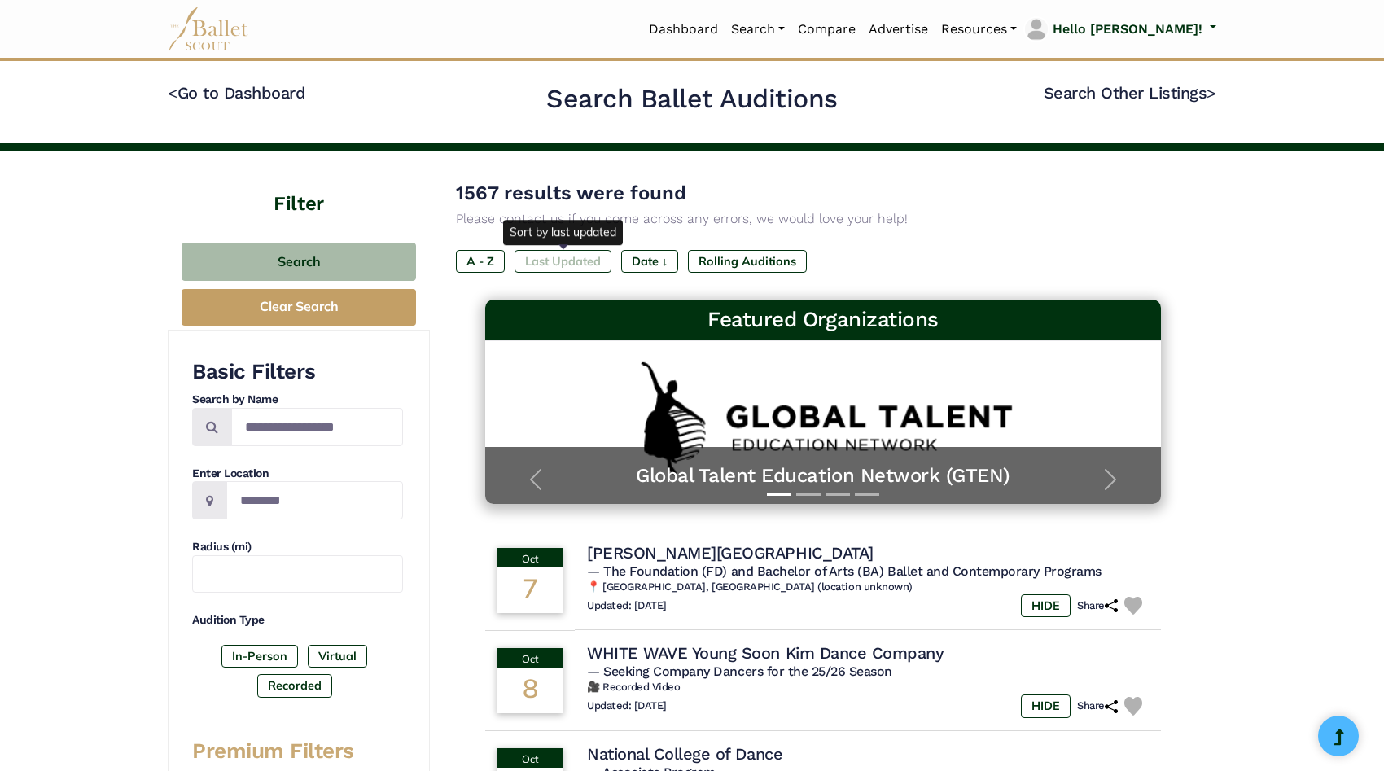
click at [579, 262] on label "Last Updated" at bounding box center [563, 261] width 97 height 23
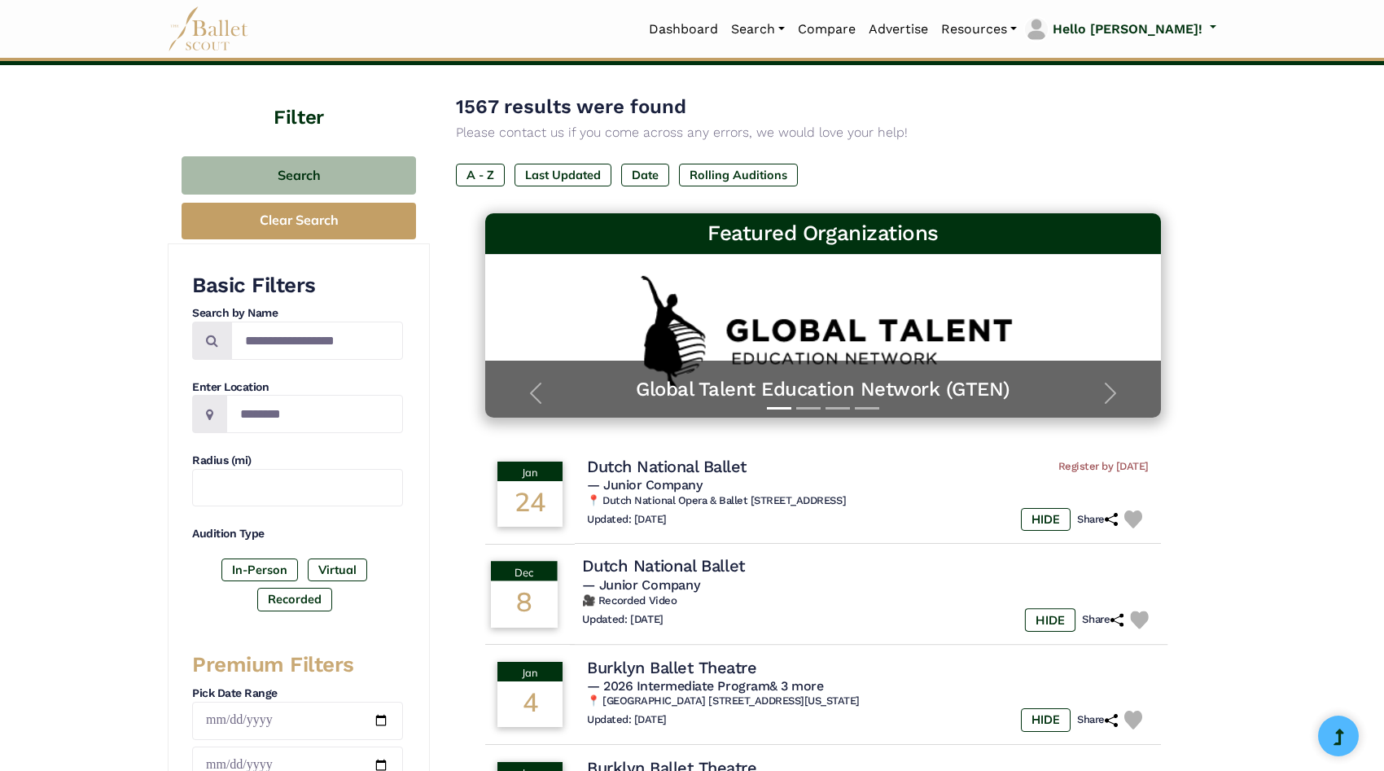
scroll to position [66, 0]
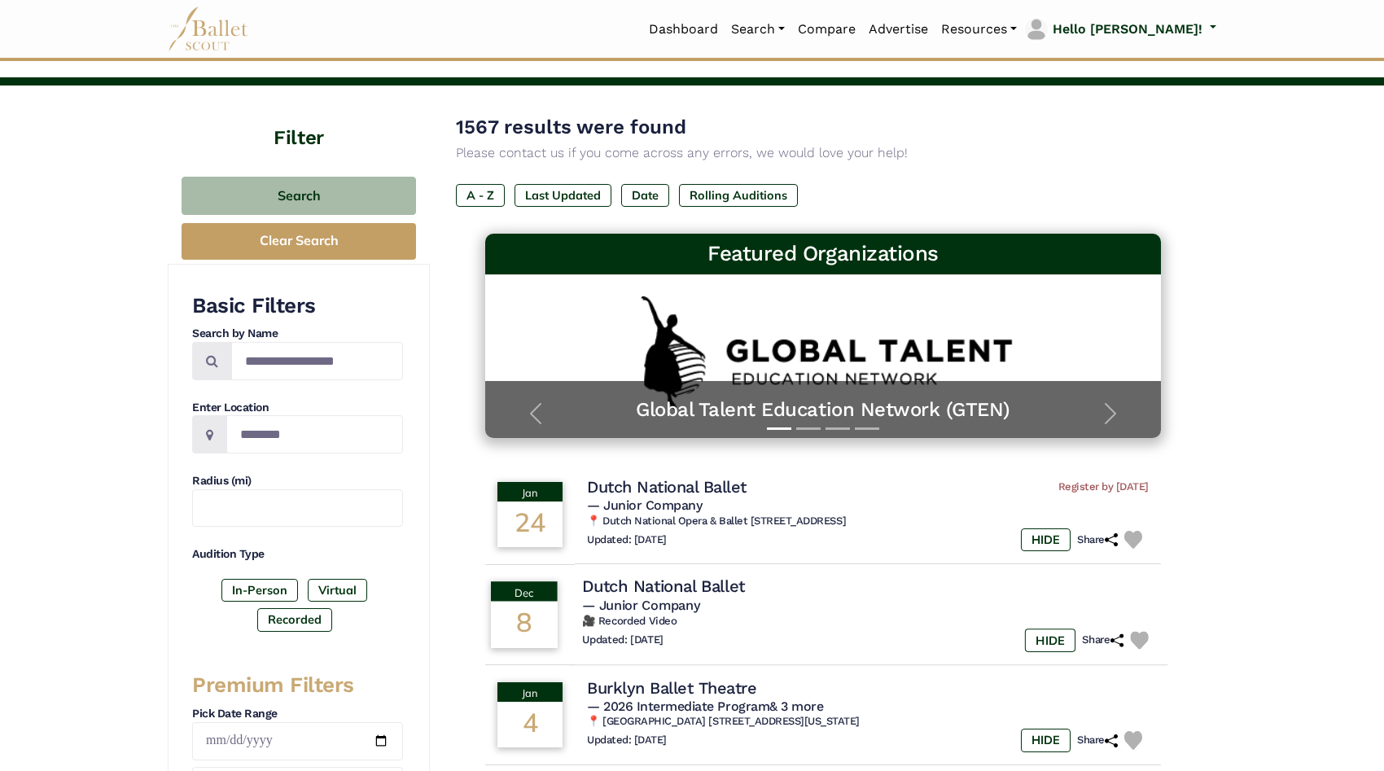
click at [668, 594] on h4 "Dutch National Ballet" at bounding box center [663, 587] width 163 height 22
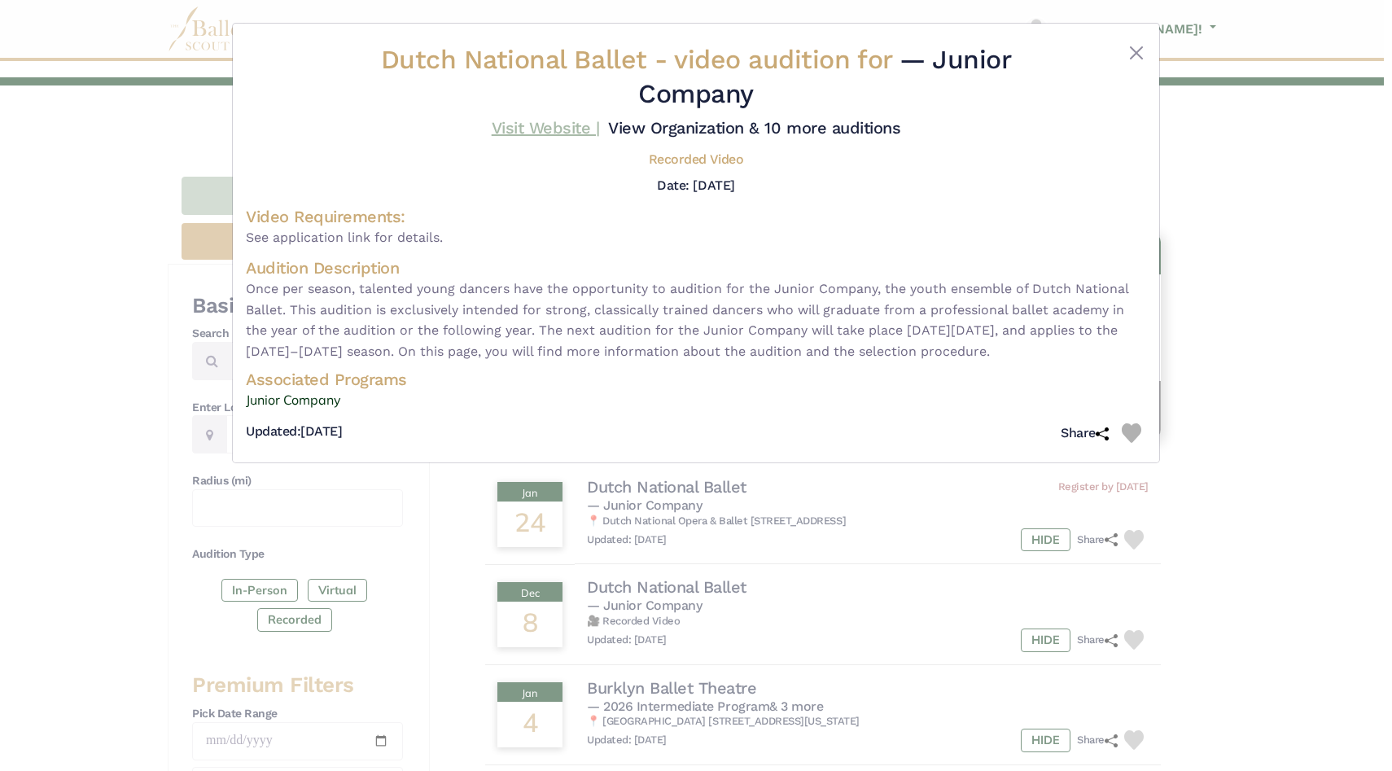
click at [545, 124] on link "Visit Website |" at bounding box center [546, 128] width 108 height 20
click at [1132, 46] on button "Close" at bounding box center [1137, 53] width 20 height 20
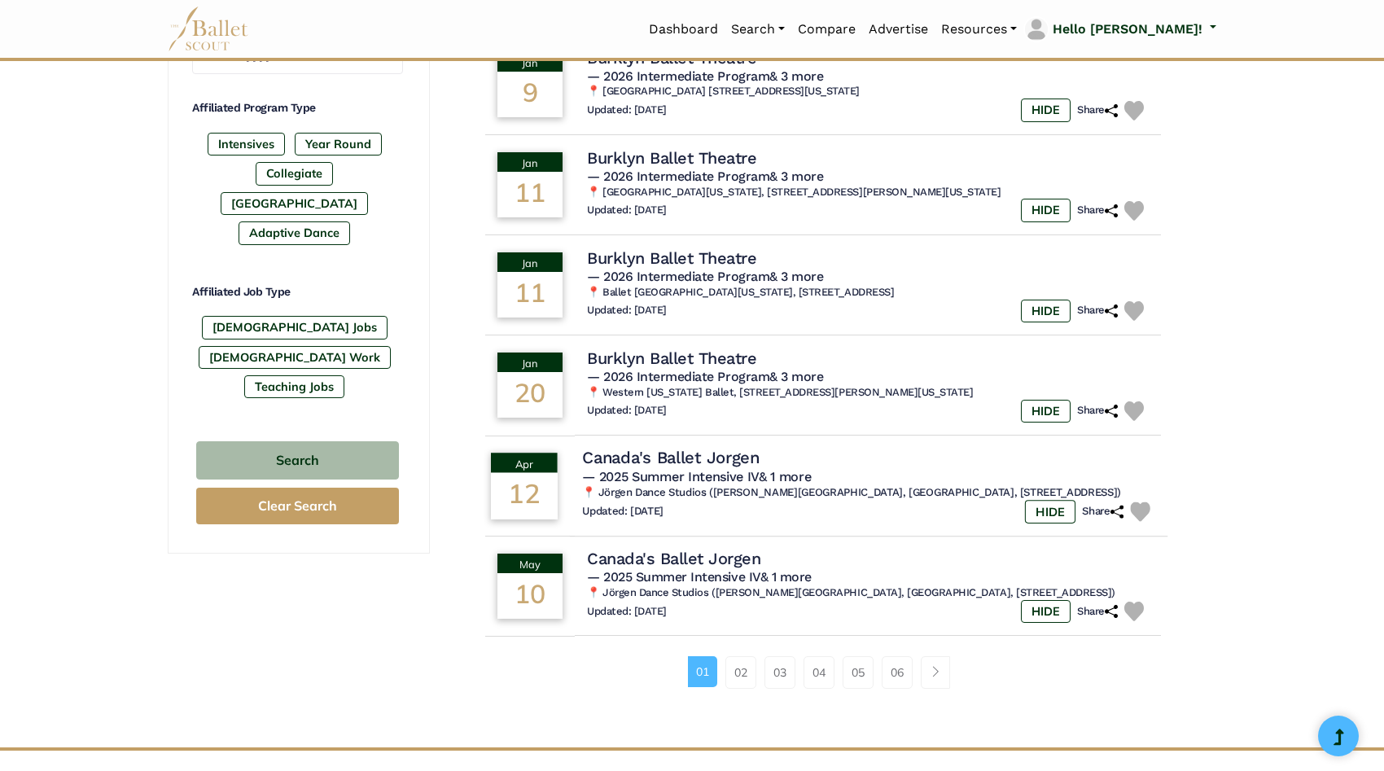
scroll to position [857, 0]
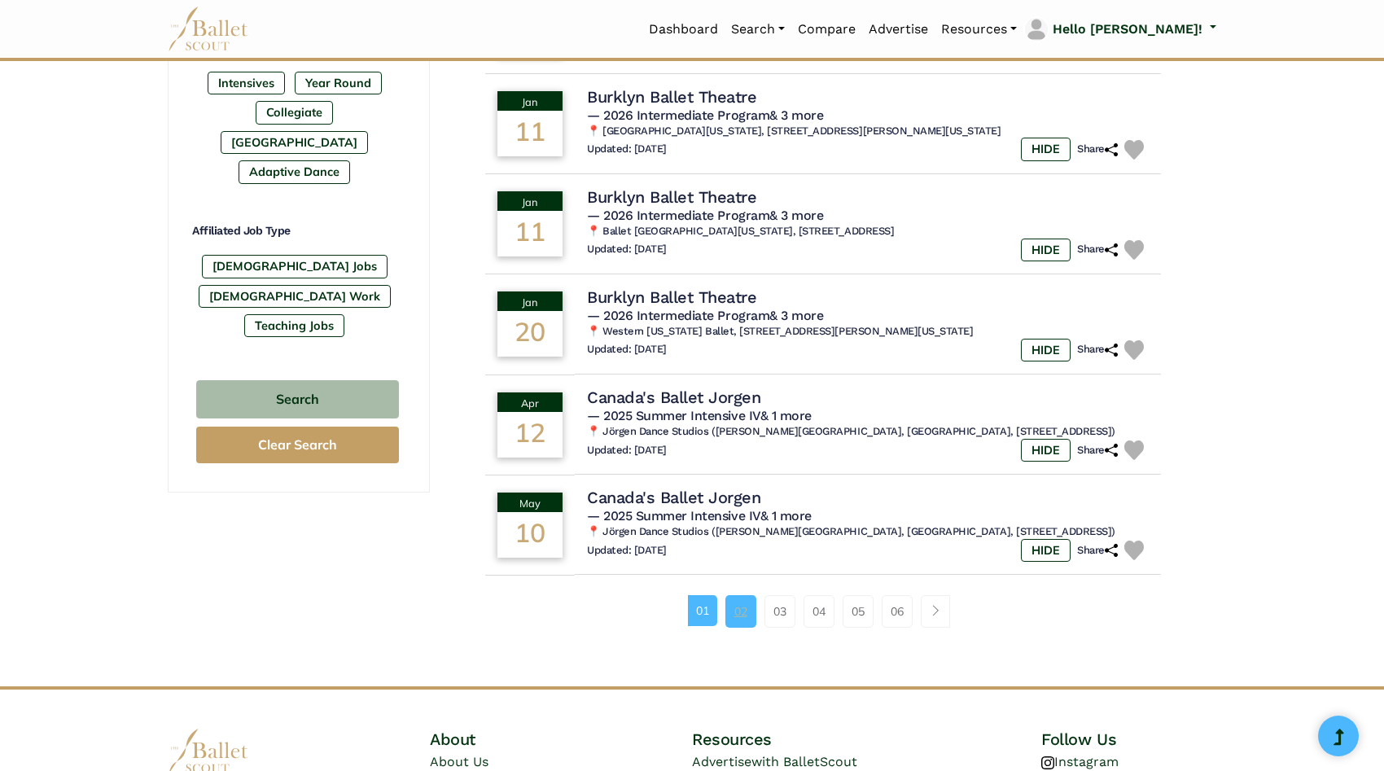
click at [731, 618] on link "02" at bounding box center [740, 611] width 31 height 33
